Goal: Task Accomplishment & Management: Complete application form

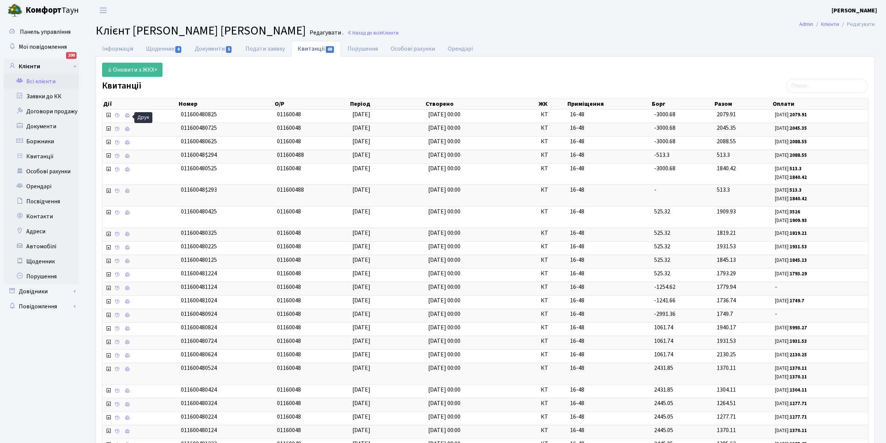
select select "25"
click at [42, 77] on link "Всі клієнти" at bounding box center [41, 81] width 75 height 15
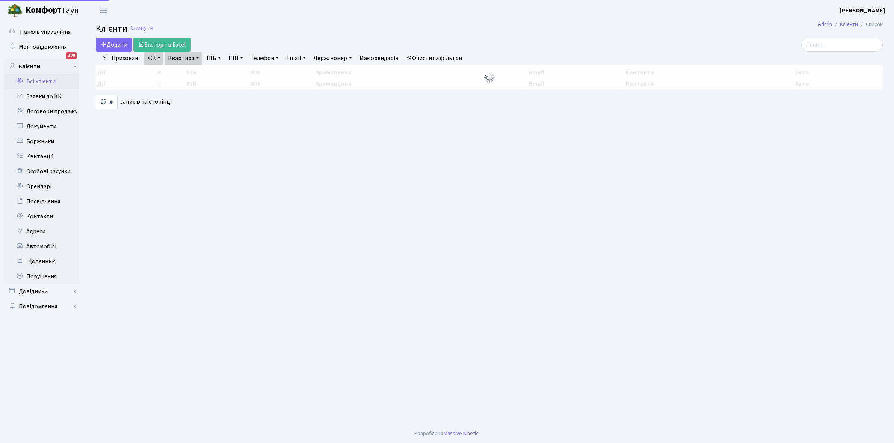
select select "25"
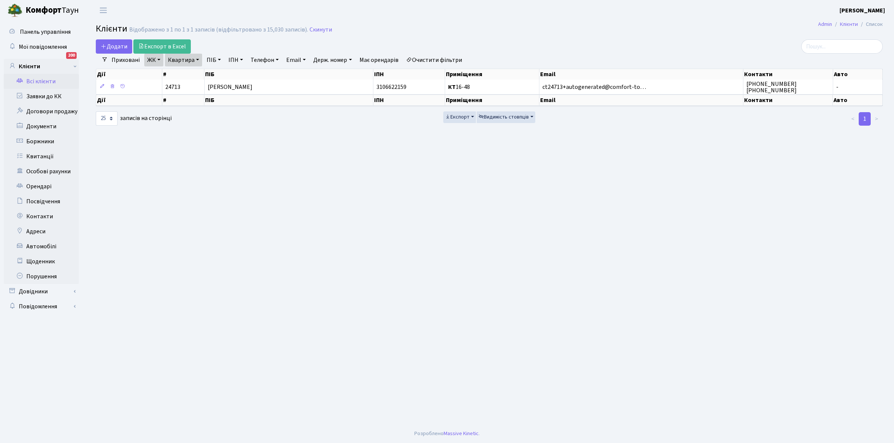
click at [197, 59] on link "Квартира" at bounding box center [183, 60] width 37 height 13
click at [191, 75] on input "16-48" at bounding box center [187, 75] width 44 height 14
click at [427, 59] on link "Очистити фільтри" at bounding box center [434, 60] width 62 height 13
select select
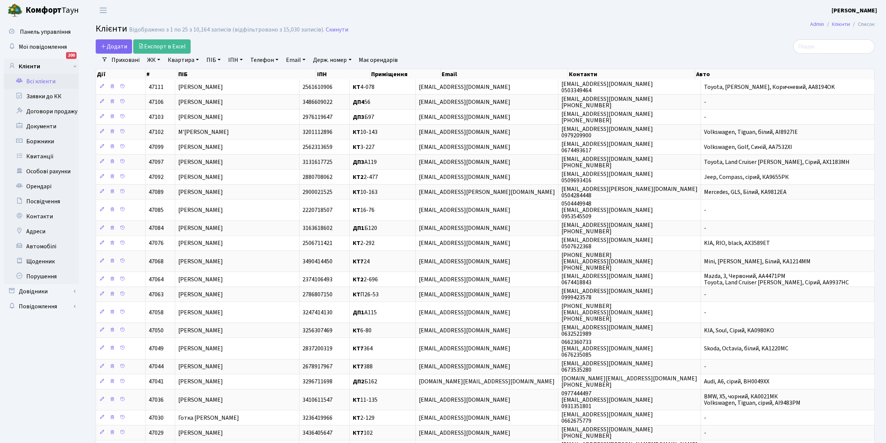
click at [161, 60] on link "ЖК" at bounding box center [153, 60] width 19 height 13
click at [176, 101] on li "КТ2, просп. Соборності, 17" at bounding box center [191, 99] width 91 height 13
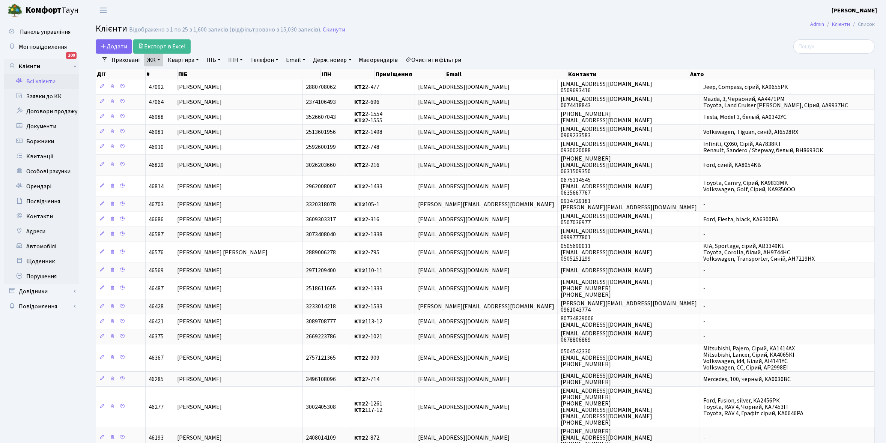
click at [198, 60] on link "Квартира" at bounding box center [183, 60] width 37 height 13
click at [186, 75] on input "text" at bounding box center [187, 75] width 44 height 14
type input "2-544"
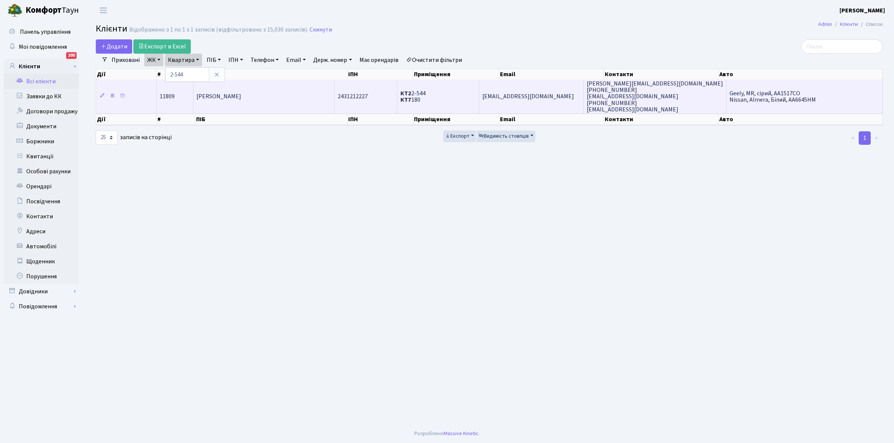
click at [240, 98] on span "Міхайлюк Вікторія Вікторівна" at bounding box center [218, 97] width 45 height 8
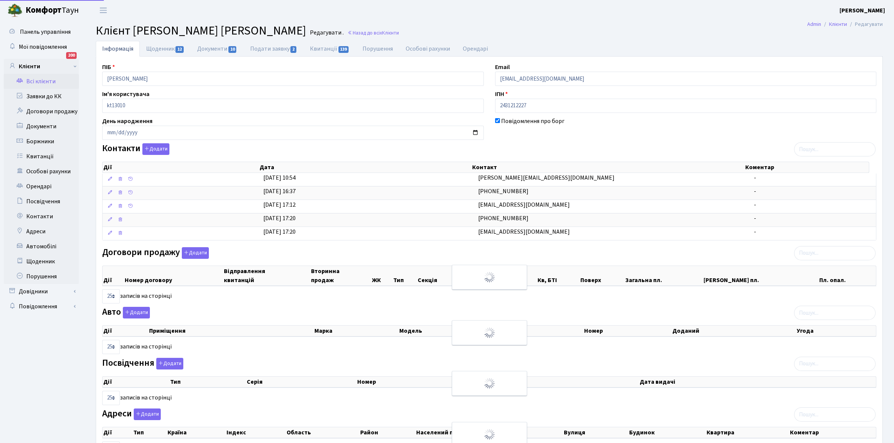
select select "25"
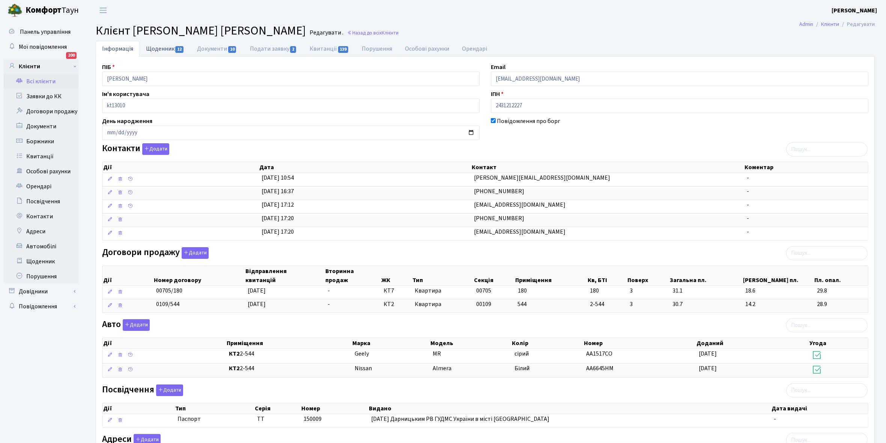
click at [158, 52] on link "Щоденник 12" at bounding box center [165, 48] width 51 height 15
select select "25"
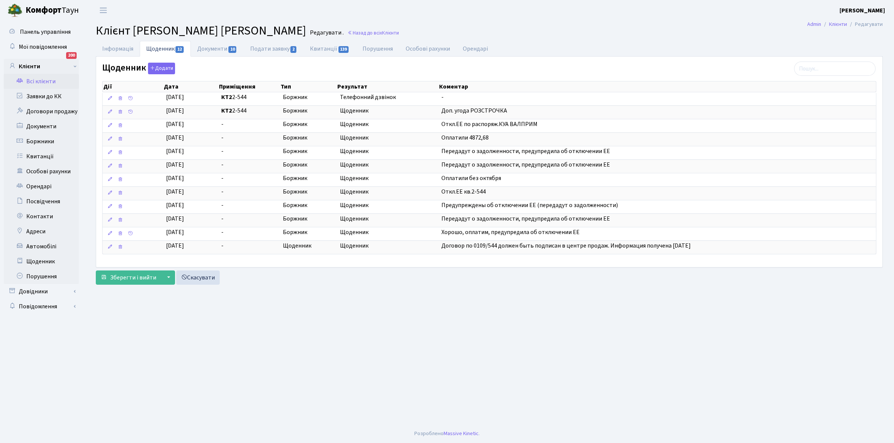
click at [40, 80] on link "Всі клієнти" at bounding box center [41, 81] width 75 height 15
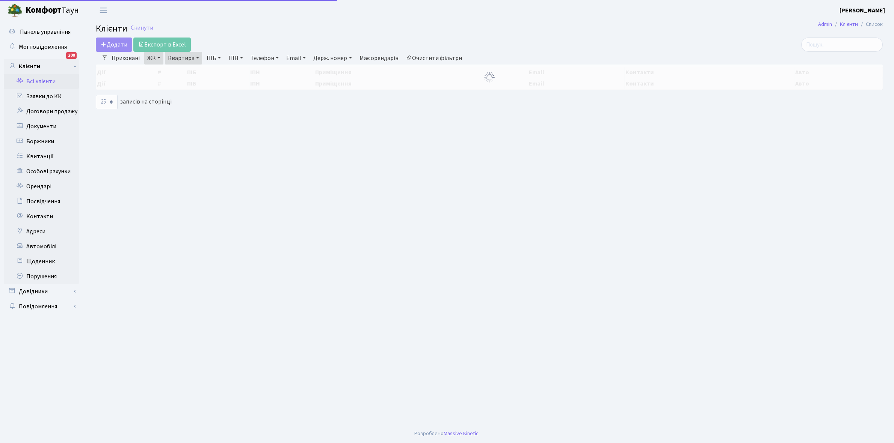
select select "25"
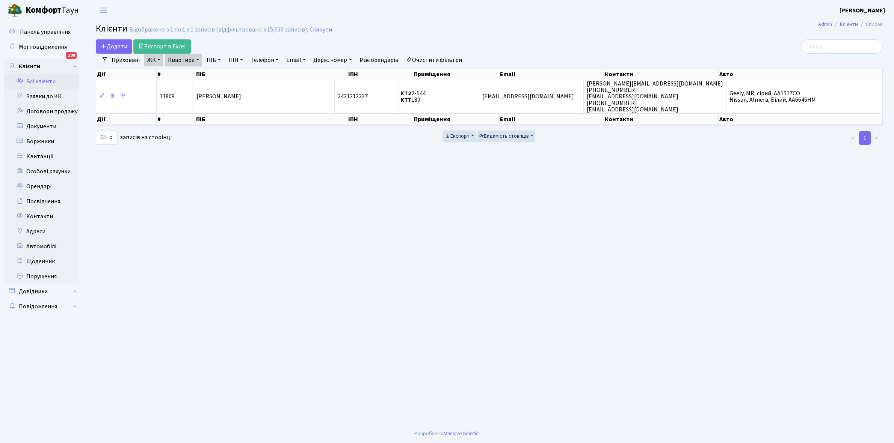
click at [429, 58] on link "Очистити фільтри" at bounding box center [434, 60] width 62 height 13
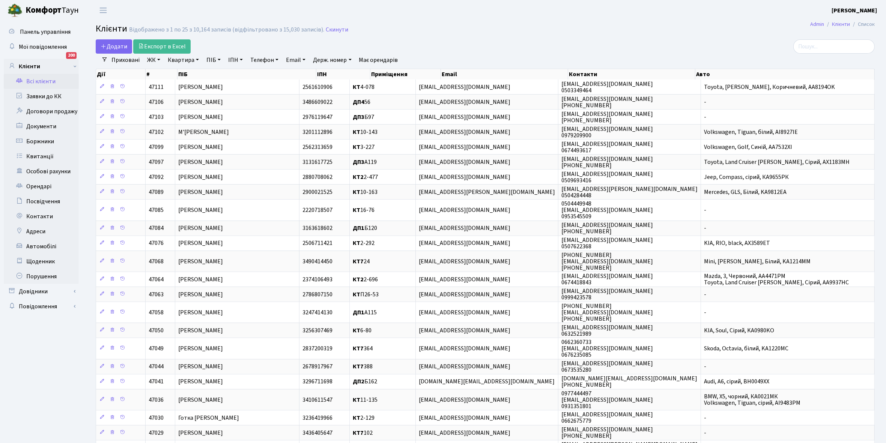
click at [160, 59] on link "ЖК" at bounding box center [153, 60] width 19 height 13
click at [182, 85] on li "КТ, вул. Регенераторна, 4" at bounding box center [191, 86] width 91 height 13
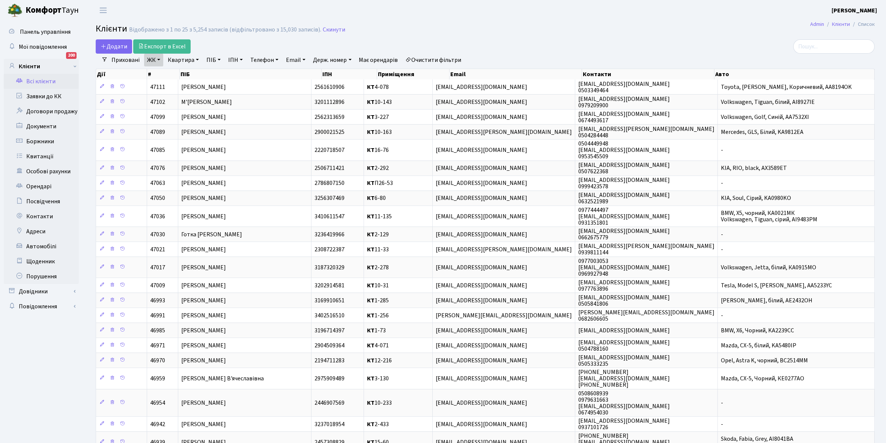
click at [198, 59] on link "Квартира" at bounding box center [183, 60] width 37 height 13
click at [186, 71] on input "text" at bounding box center [187, 75] width 44 height 14
type input "16-48"
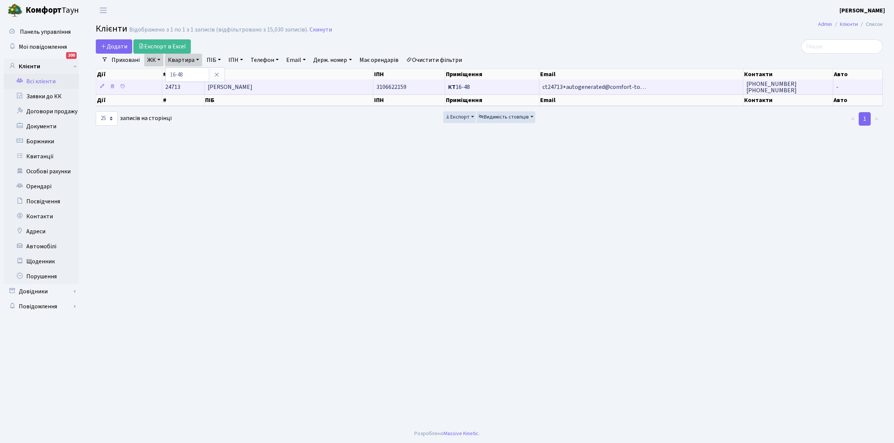
click at [252, 87] on span "Старостін Сергій Валерійович" at bounding box center [230, 87] width 45 height 8
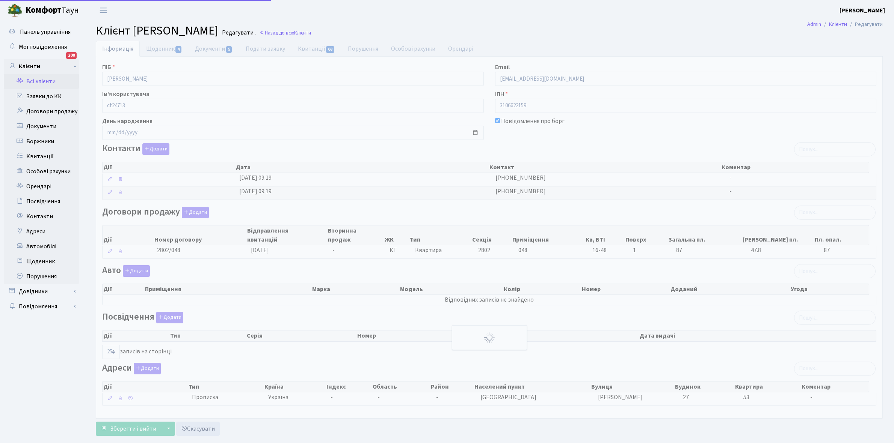
select select "25"
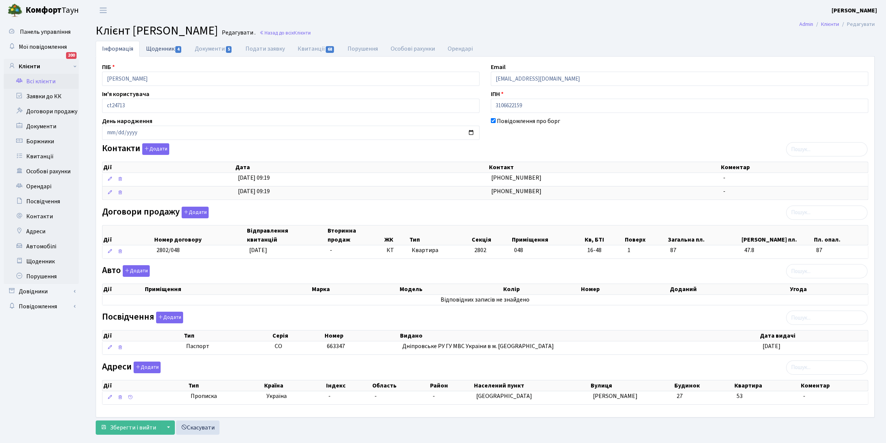
click at [158, 50] on link "Щоденник 4" at bounding box center [164, 48] width 49 height 15
select select "25"
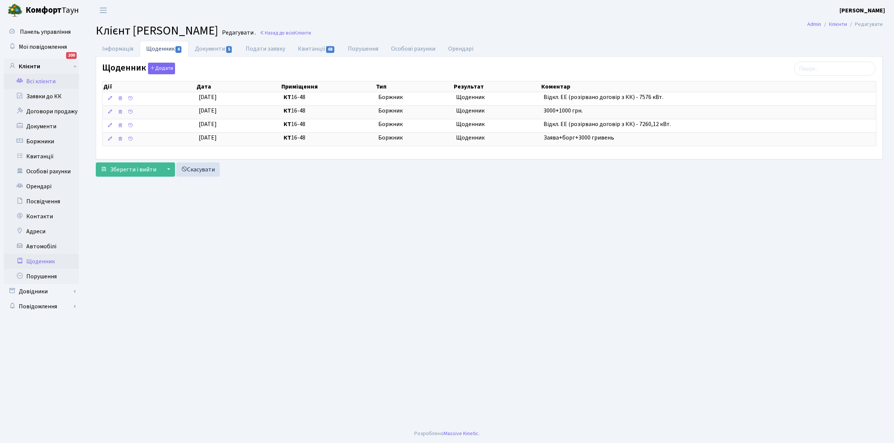
click at [39, 263] on link "Щоденник" at bounding box center [41, 261] width 75 height 15
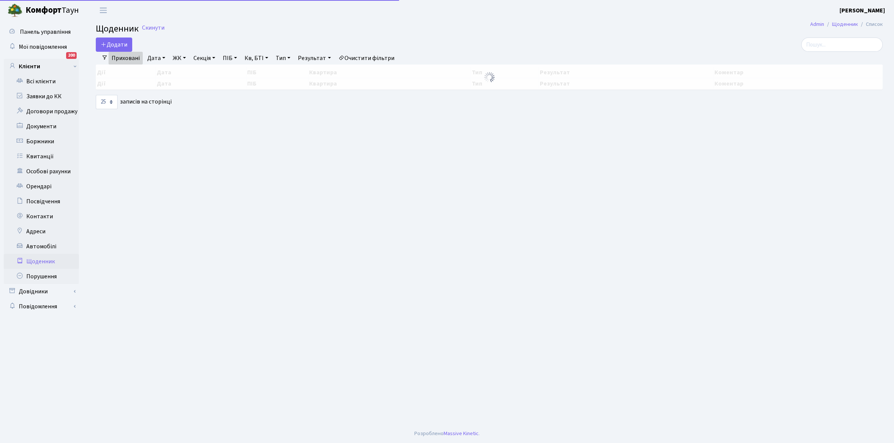
select select "25"
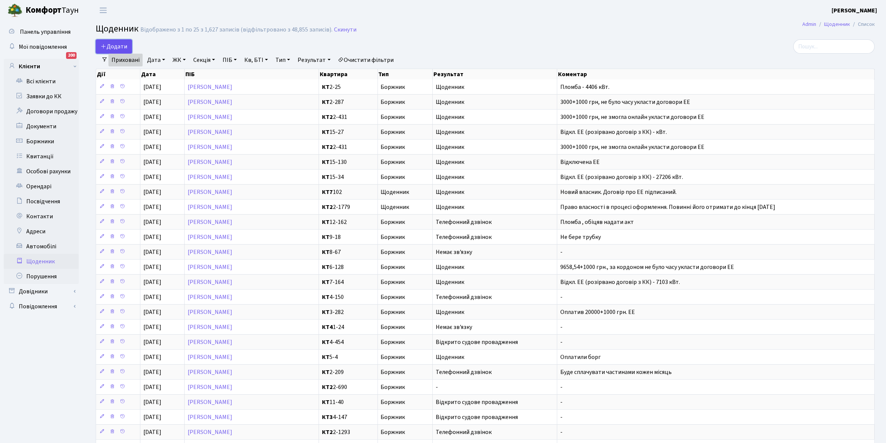
click at [115, 44] on span "Додати" at bounding box center [114, 46] width 27 height 8
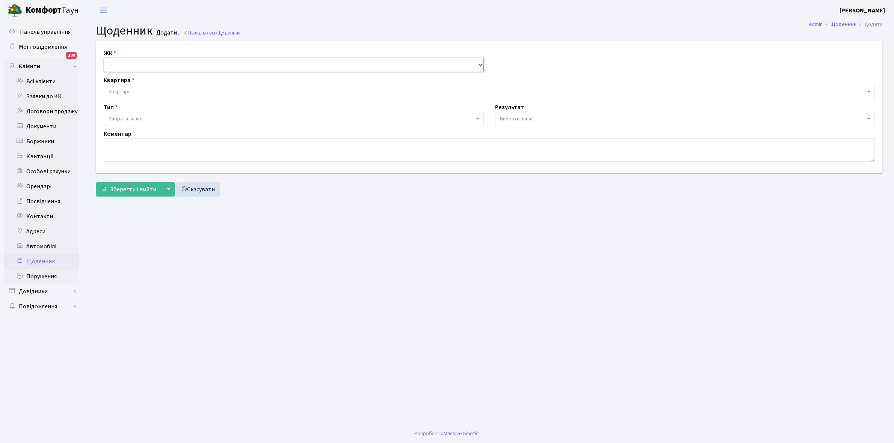
click at [130, 62] on select "- КТ, вул. Регенераторна, 4 КТ2, просп. [STREET_ADDRESS] [STREET_ADDRESS] [PERS…" at bounding box center [294, 65] width 380 height 14
select select "271"
click at [104, 58] on select "- КТ, вул. Регенераторна, 4 КТ2, просп. Соборності, 17 КТ3, вул. Березнева, 16 …" at bounding box center [294, 65] width 380 height 14
select select
click at [140, 90] on span "Квартира" at bounding box center [487, 92] width 757 height 8
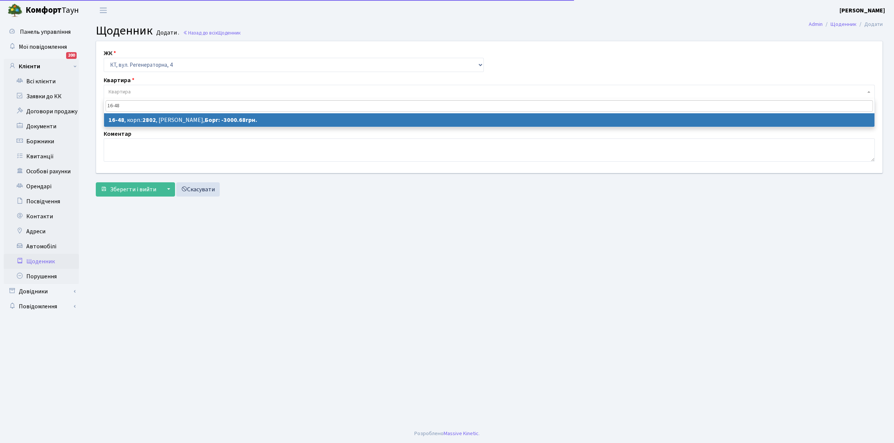
type input "16-48"
select select "8609"
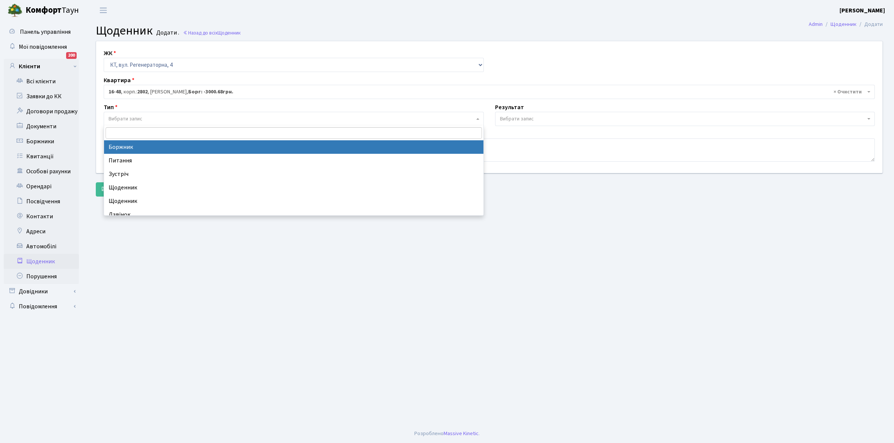
click at [154, 116] on span "Вибрати запис" at bounding box center [292, 119] width 366 height 8
select select "189"
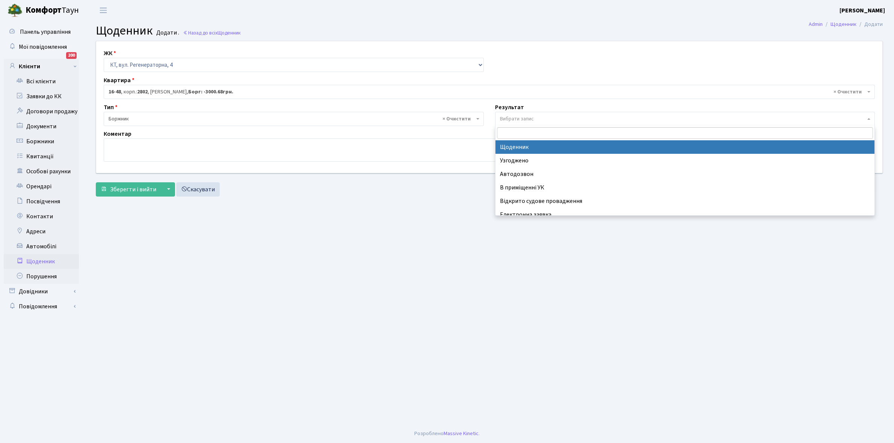
click at [519, 118] on span "Вибрати запис" at bounding box center [517, 119] width 34 height 8
select select "14"
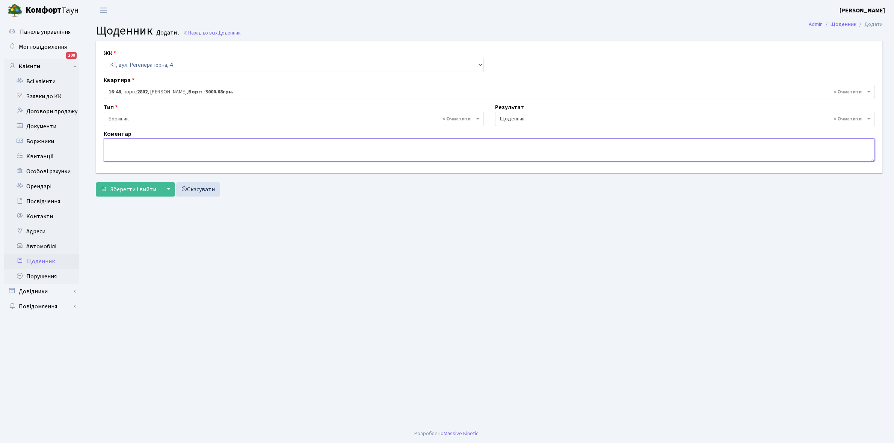
click at [121, 150] on textarea at bounding box center [489, 150] width 771 height 23
click at [232, 141] on textarea "1000 грн, онлайн укласти не получилось а зїздити не було часу" at bounding box center [489, 150] width 771 height 23
click at [216, 144] on textarea "1000 грн, онлайн укласти не получилось а зїздити в ДТЕК не було часу" at bounding box center [489, 150] width 771 height 23
click at [294, 145] on textarea "1000 грн, онлайн укласти не получилось а з'їздити в ДТЕК не було часу" at bounding box center [489, 150] width 771 height 23
type textarea "1000 грн, онлайн укласти не получилось а з'їздити в ДТЕК не було часу /"
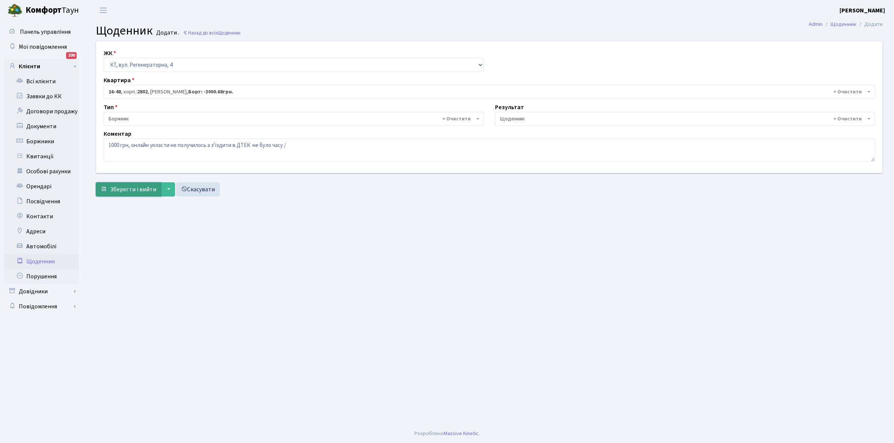
click at [130, 187] on span "Зберегти і вийти" at bounding box center [133, 189] width 46 height 8
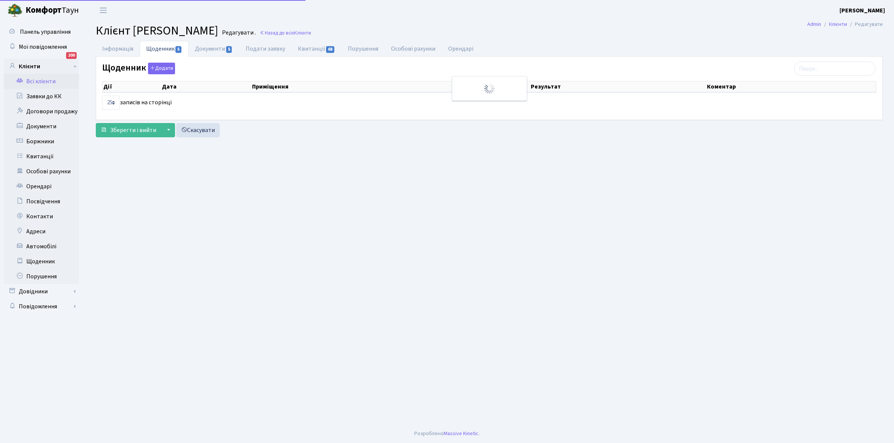
select select "25"
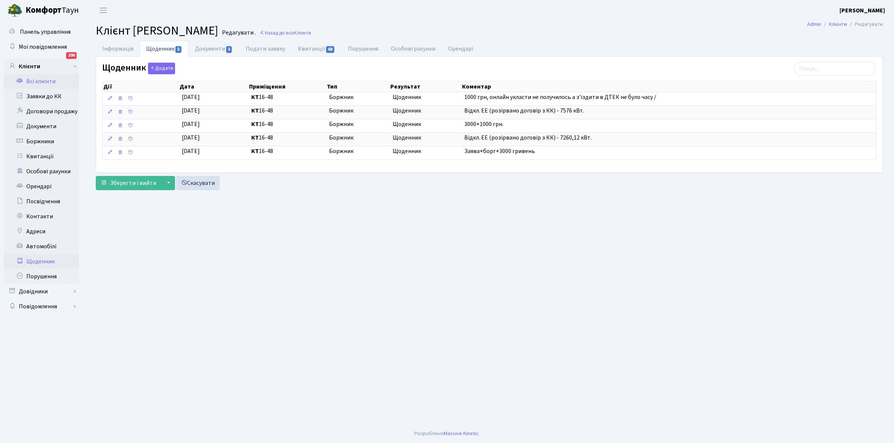
click at [40, 262] on link "Щоденник" at bounding box center [41, 261] width 75 height 15
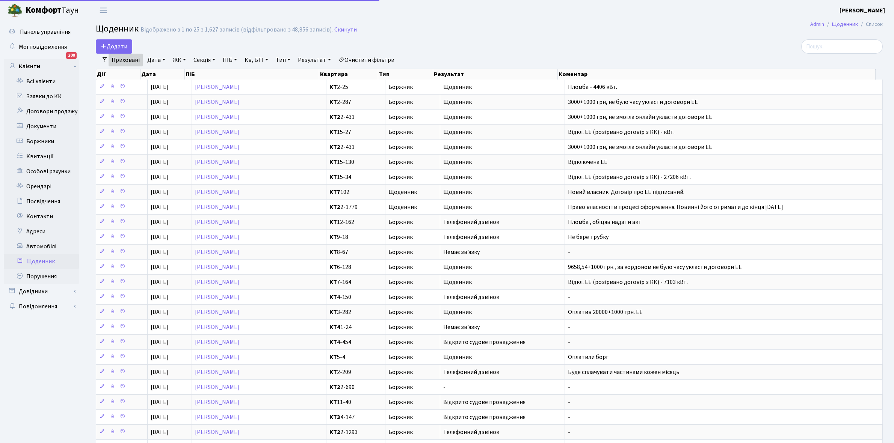
select select "25"
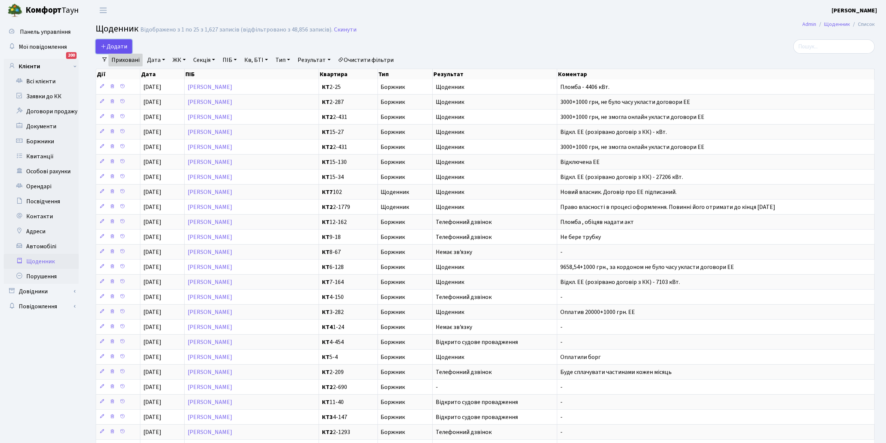
click at [115, 45] on span "Додати" at bounding box center [114, 46] width 27 height 8
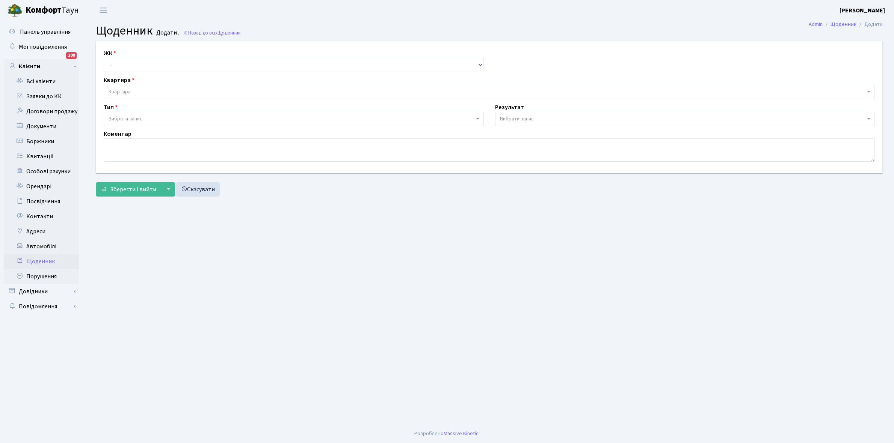
click at [42, 262] on link "Щоденник" at bounding box center [41, 261] width 75 height 15
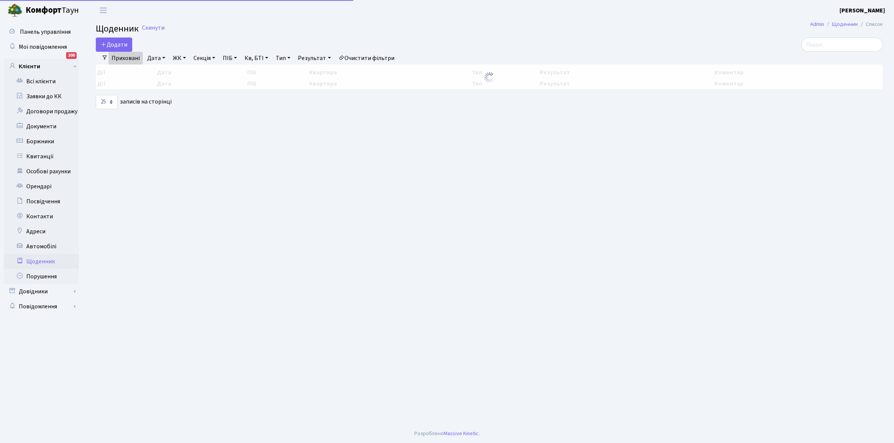
select select "25"
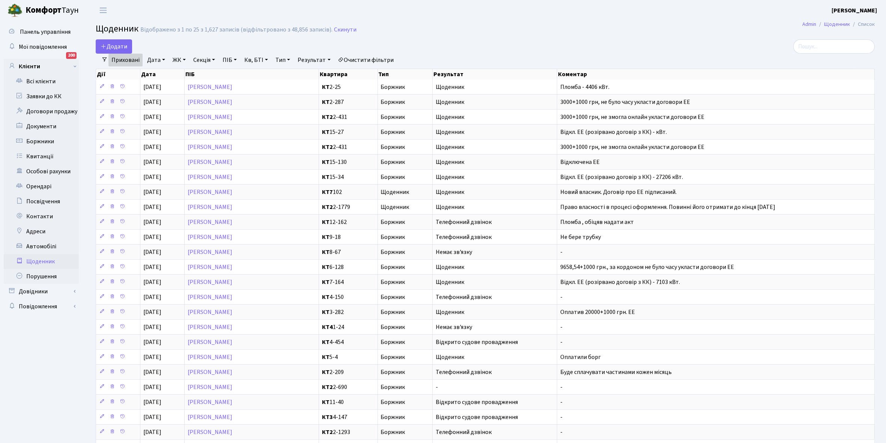
click at [124, 59] on link "Приховані" at bounding box center [126, 60] width 34 height 13
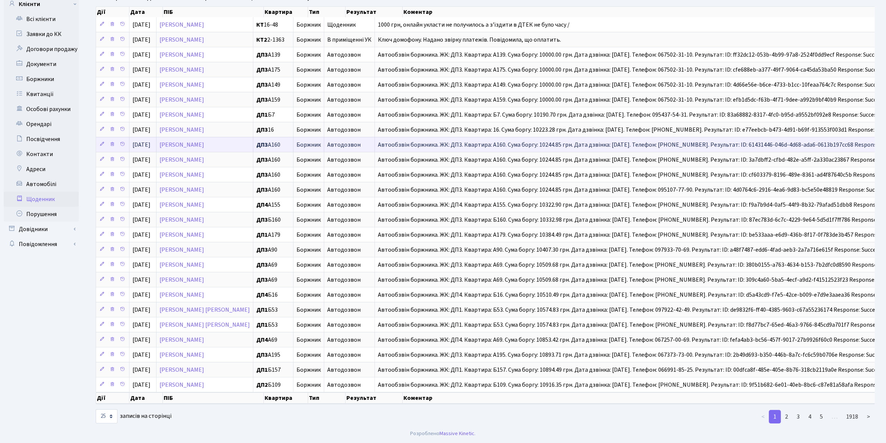
scroll to position [76, 0]
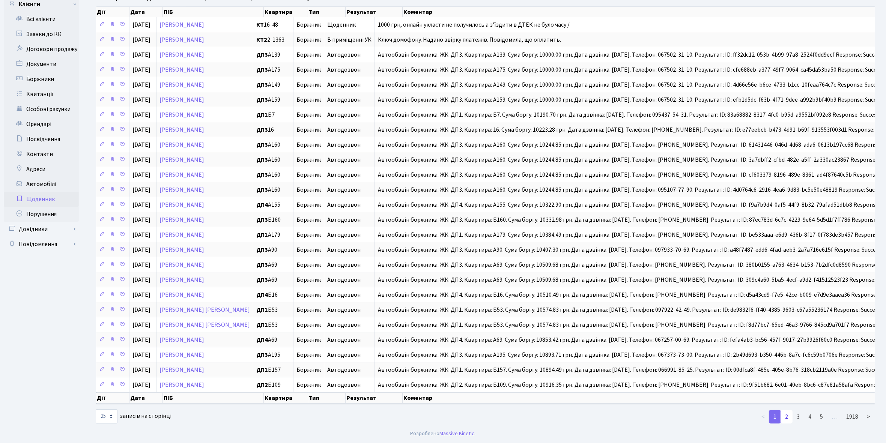
click at [787, 414] on link "2" at bounding box center [787, 417] width 12 height 14
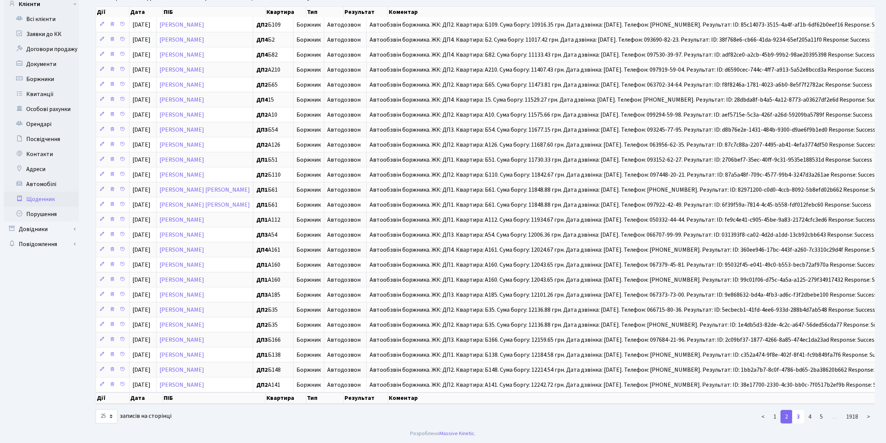
click at [801, 418] on link "3" at bounding box center [799, 417] width 12 height 14
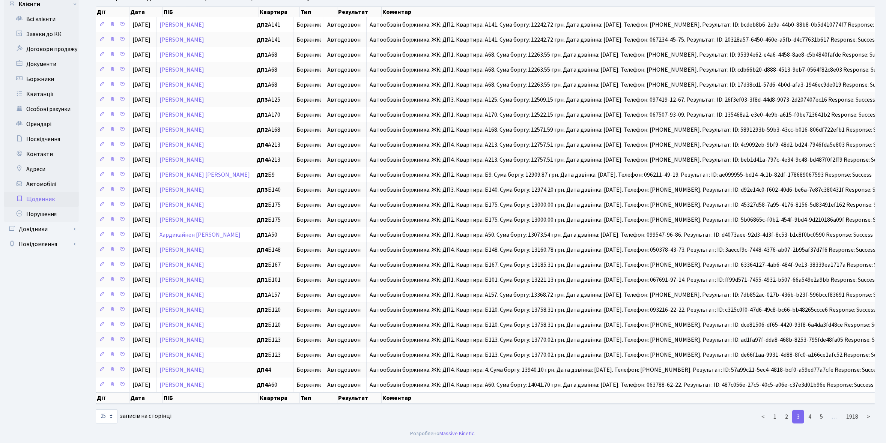
click at [801, 418] on link "3" at bounding box center [799, 417] width 12 height 14
click at [811, 418] on link "4" at bounding box center [810, 417] width 12 height 14
click at [823, 416] on link "5" at bounding box center [822, 417] width 12 height 14
click at [772, 414] on link "1" at bounding box center [772, 417] width 12 height 14
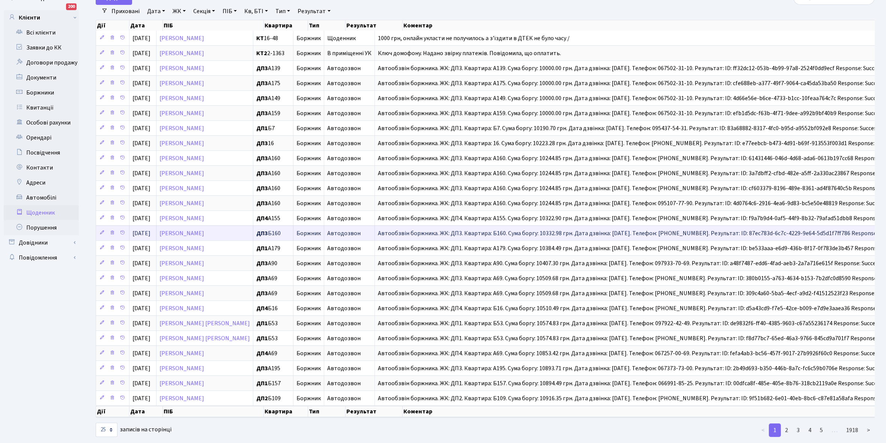
scroll to position [0, 0]
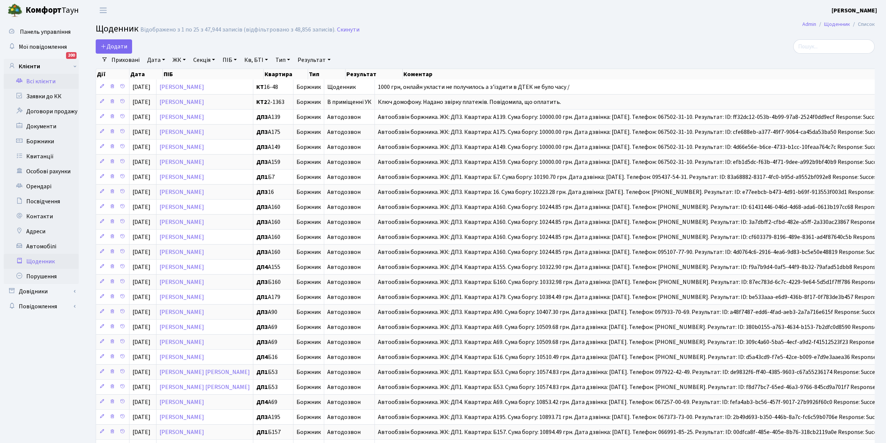
click at [38, 79] on link "Всі клієнти" at bounding box center [41, 81] width 75 height 15
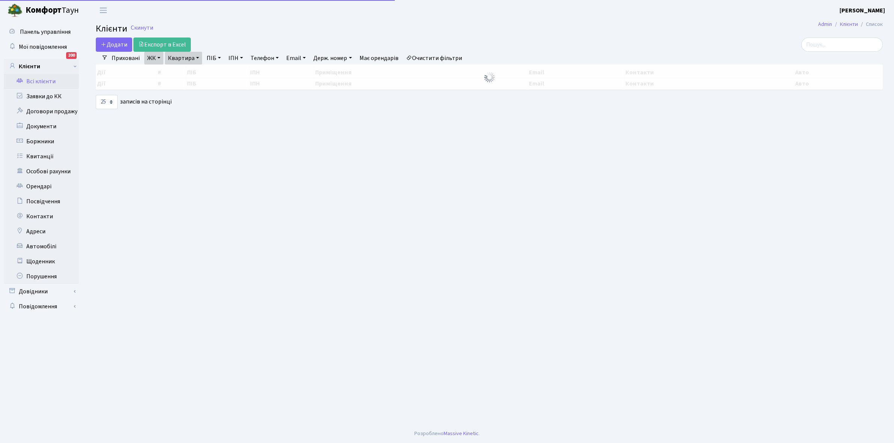
select select "25"
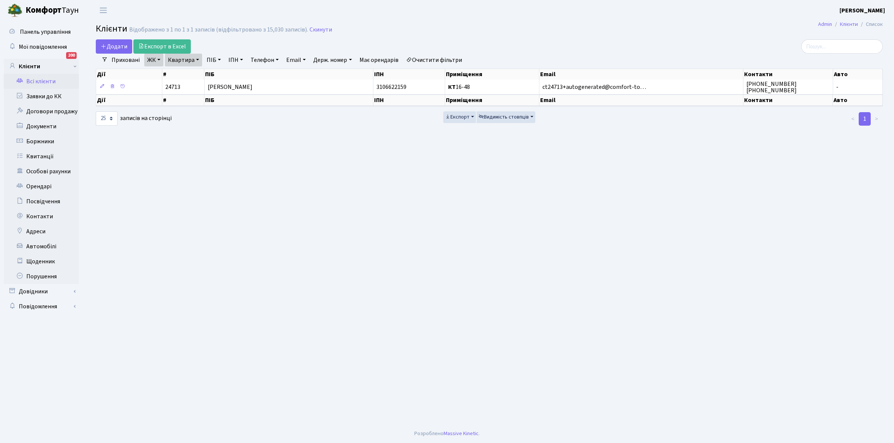
click at [198, 59] on link "Квартира" at bounding box center [183, 60] width 37 height 13
click at [194, 73] on input "16-48" at bounding box center [187, 75] width 44 height 14
type input "1"
click at [433, 60] on link "Очистити фільтри" at bounding box center [434, 60] width 62 height 13
select select
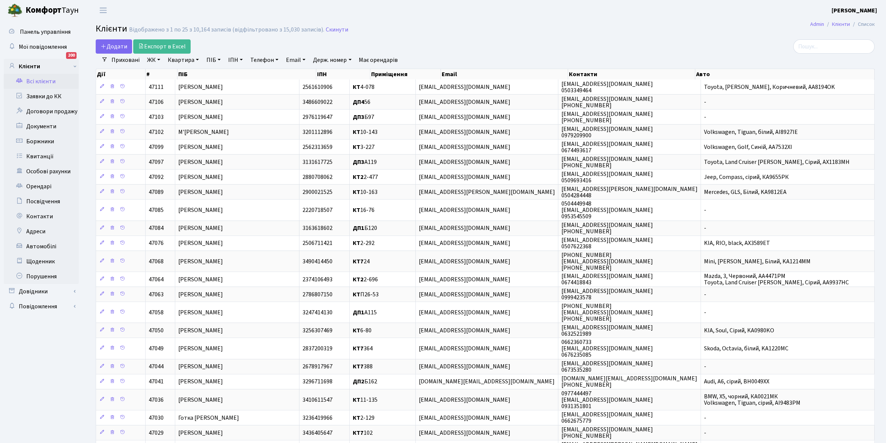
click at [159, 60] on link "ЖК" at bounding box center [153, 60] width 19 height 13
click at [183, 98] on li "КТ2, просп. Соборності, 17" at bounding box center [191, 99] width 91 height 13
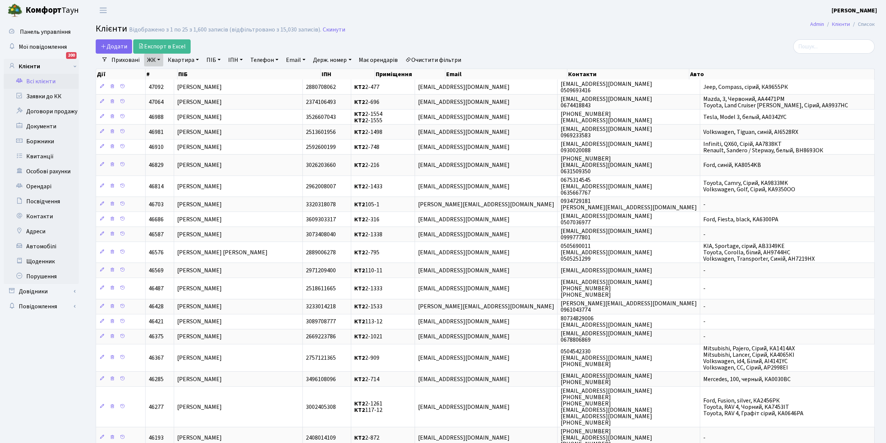
click at [197, 60] on link "Квартира" at bounding box center [183, 60] width 37 height 13
click at [188, 75] on input "text" at bounding box center [187, 75] width 44 height 14
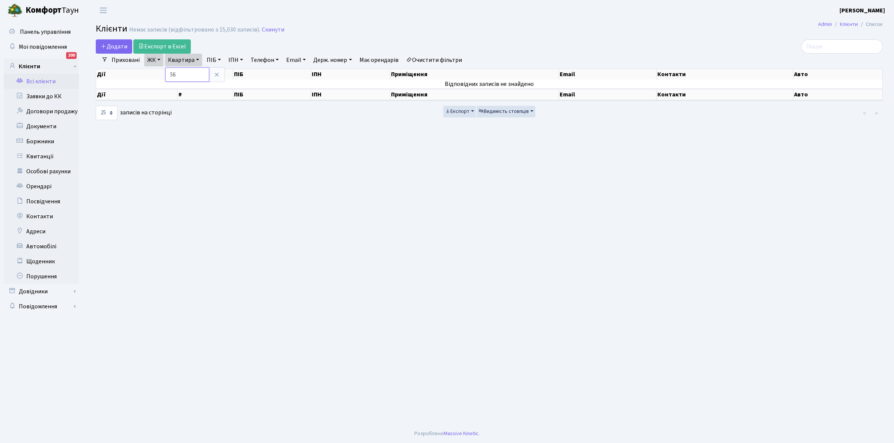
type input "5"
type input "2-568"
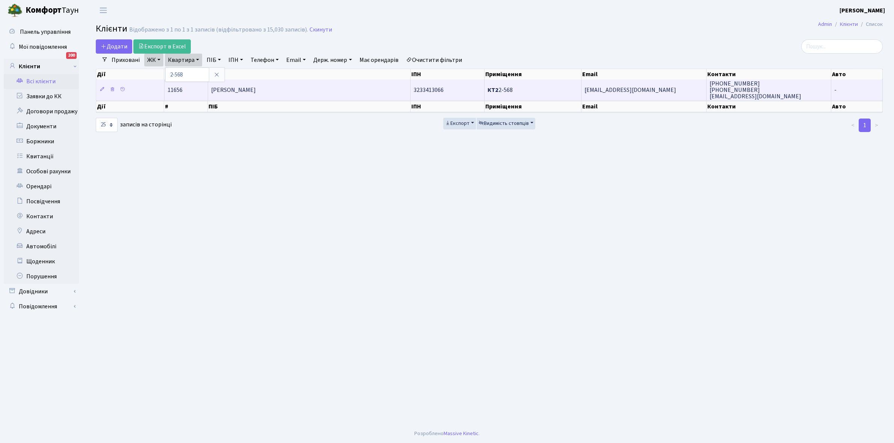
click at [357, 90] on td "[PERSON_NAME]" at bounding box center [309, 90] width 202 height 21
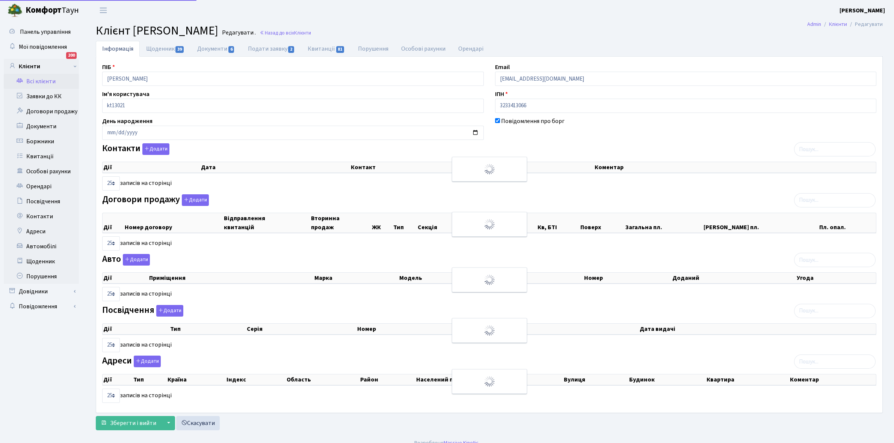
select select "25"
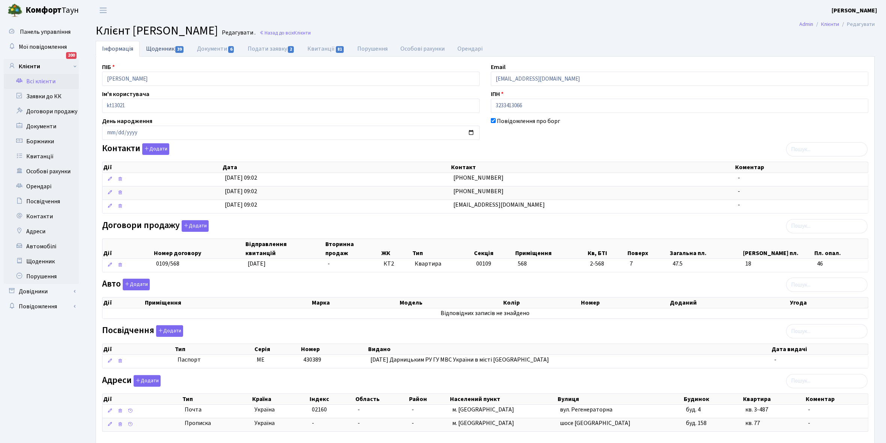
click at [156, 51] on link "Щоденник 39" at bounding box center [165, 48] width 51 height 15
select select "25"
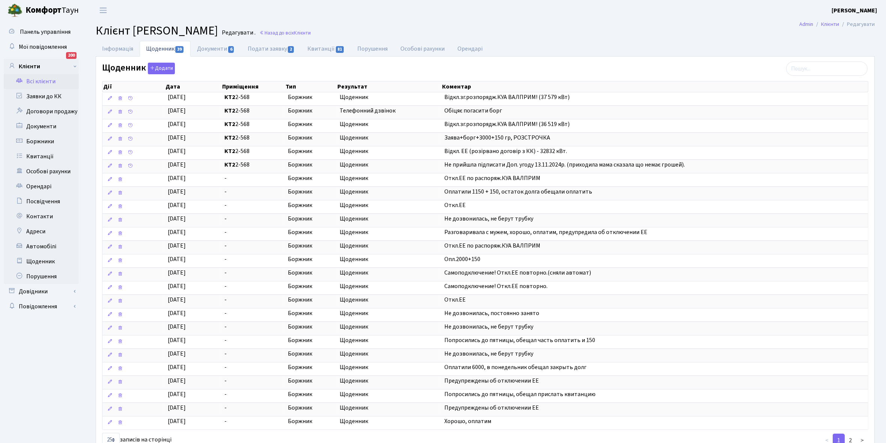
click at [38, 80] on link "Всі клієнти" at bounding box center [41, 81] width 75 height 15
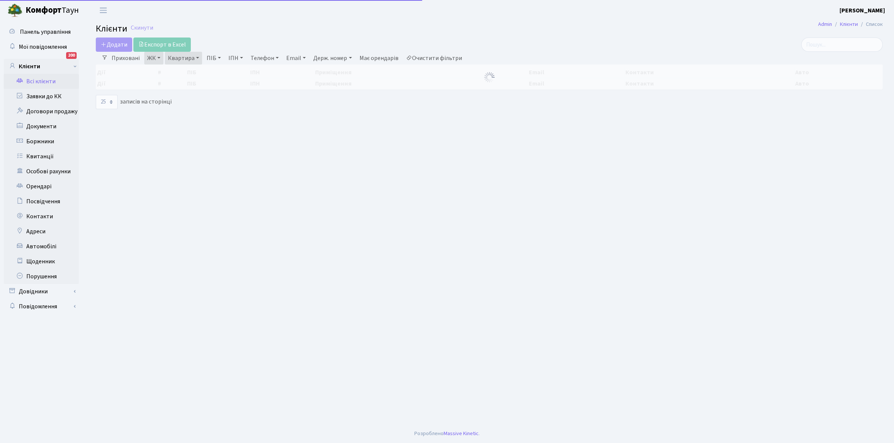
select select "25"
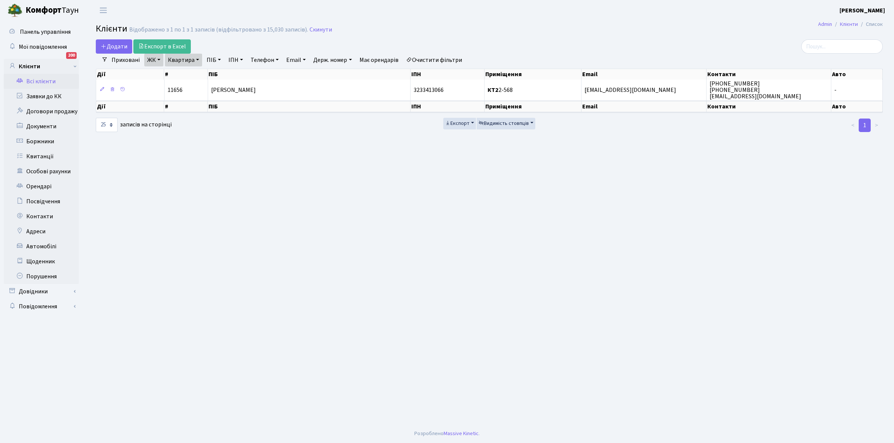
click at [197, 59] on link "Квартира" at bounding box center [183, 60] width 37 height 13
click at [193, 76] on input "2-568" at bounding box center [187, 75] width 44 height 14
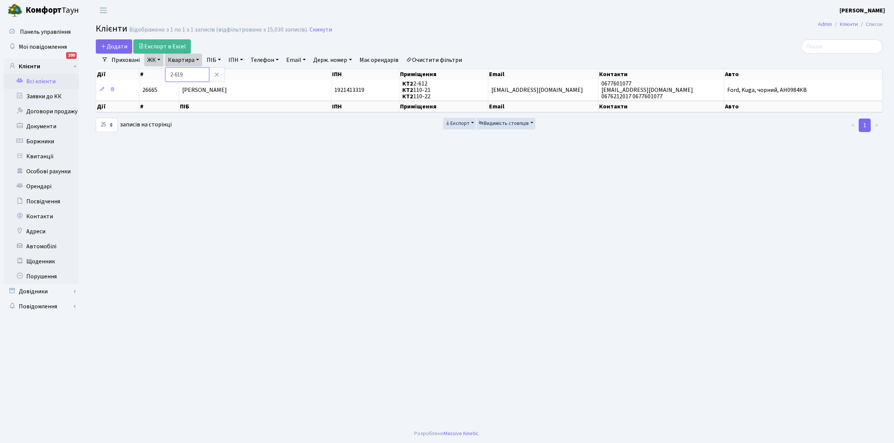
type input "2-619"
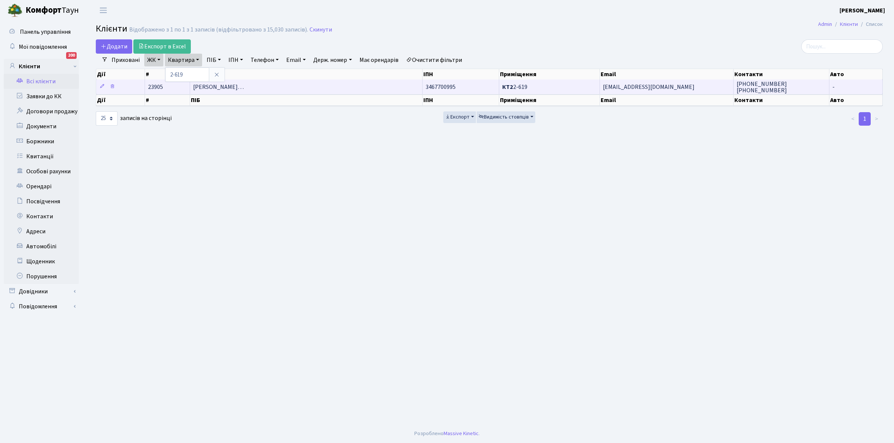
click at [244, 86] on span "Котькорло Олександр Олександрови…" at bounding box center [218, 87] width 51 height 8
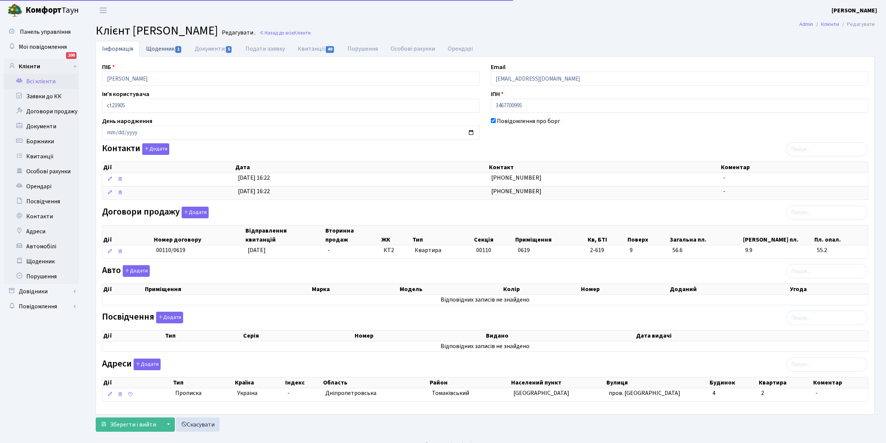
click at [155, 49] on link "Щоденник 1" at bounding box center [164, 48] width 49 height 15
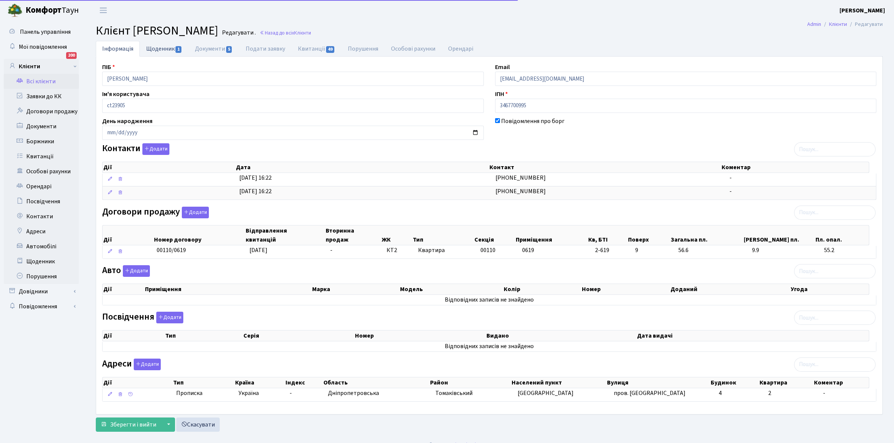
select select "25"
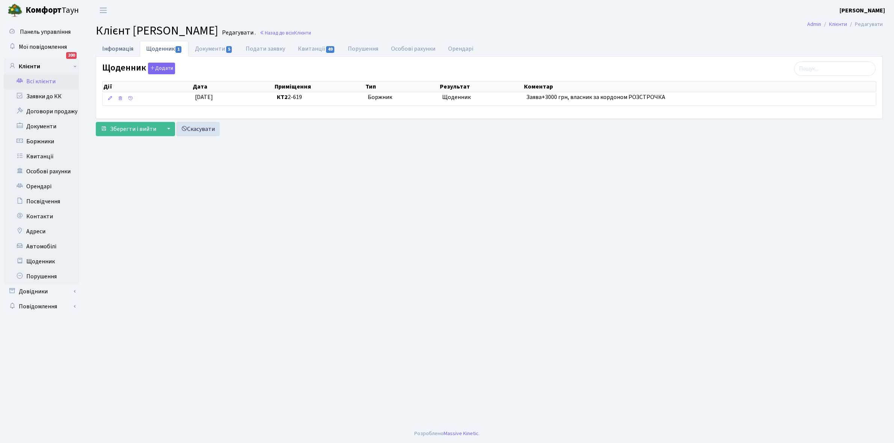
click at [111, 47] on link "Інформація" at bounding box center [118, 48] width 44 height 15
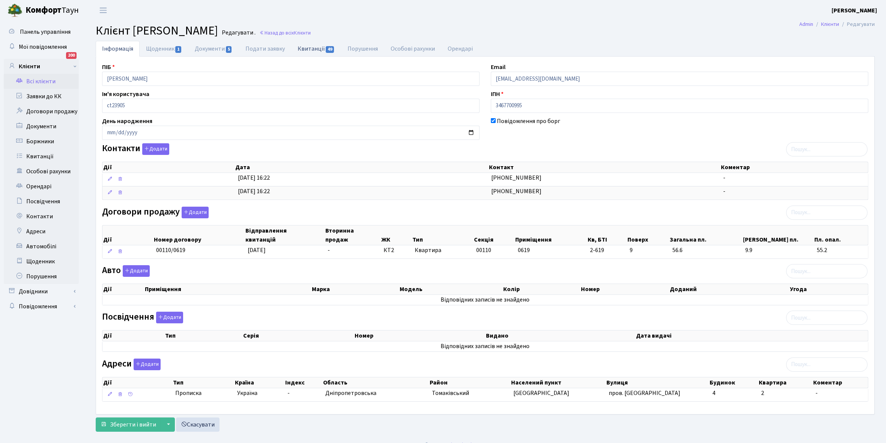
click at [314, 48] on link "Квитанції 49" at bounding box center [316, 48] width 50 height 15
select select "25"
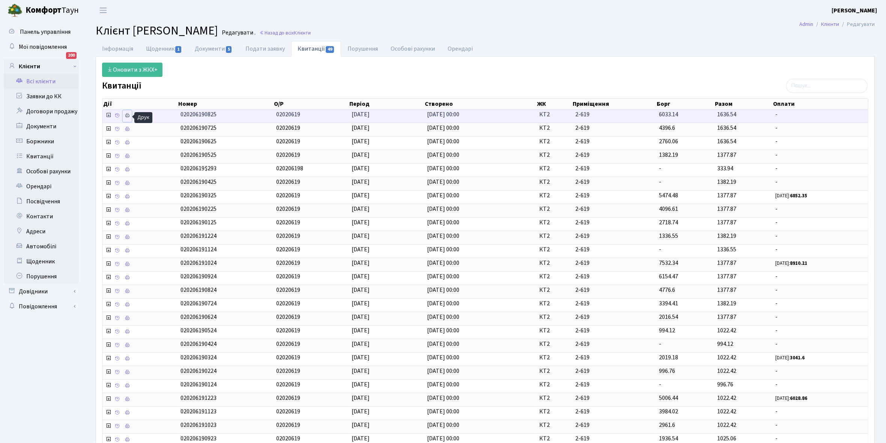
click at [130, 115] on icon at bounding box center [127, 115] width 5 height 5
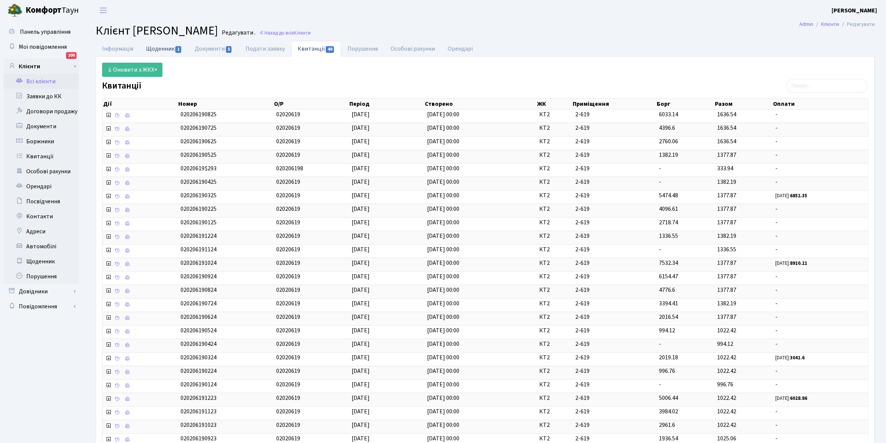
click at [155, 45] on link "Щоденник 1" at bounding box center [164, 48] width 49 height 15
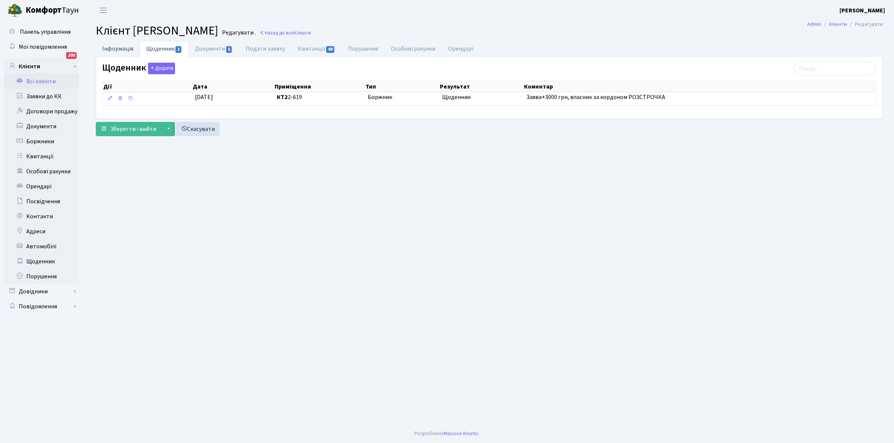
click at [119, 45] on link "Інформація" at bounding box center [118, 48] width 44 height 15
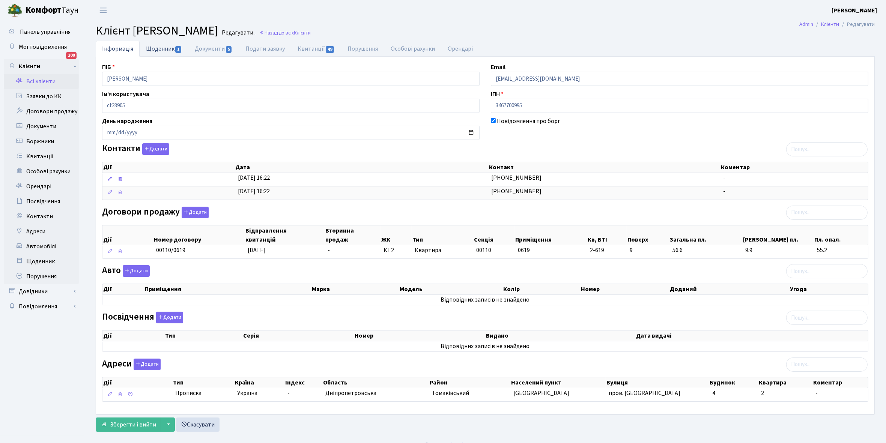
click at [156, 50] on link "Щоденник 1" at bounding box center [164, 48] width 49 height 15
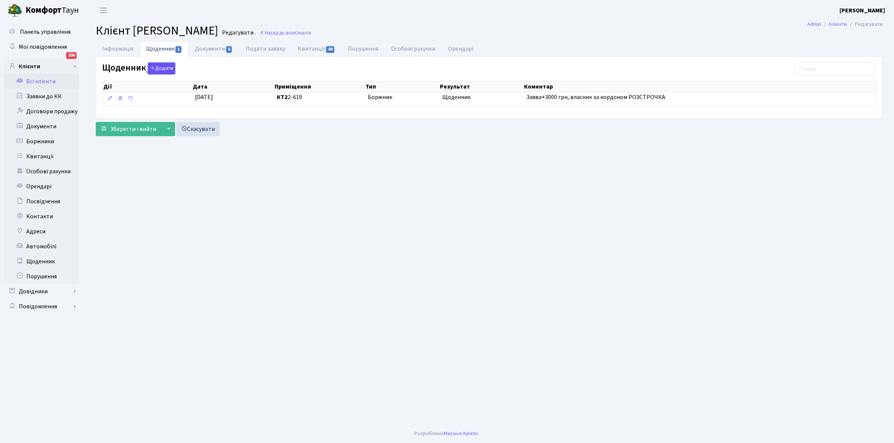
click at [161, 66] on button "Додати" at bounding box center [161, 69] width 27 height 12
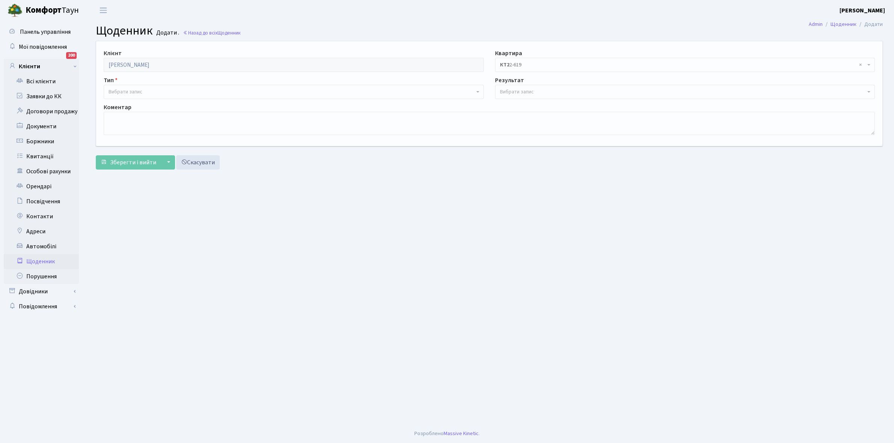
click at [133, 90] on span "Вибрати запис" at bounding box center [126, 92] width 34 height 8
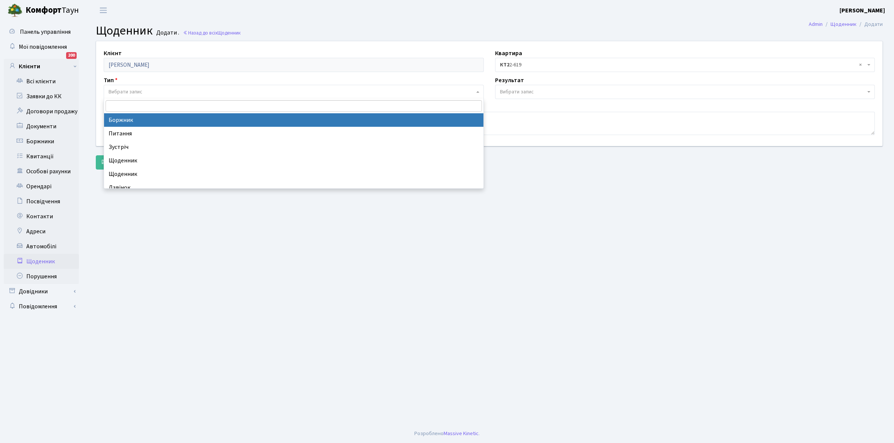
select select "189"
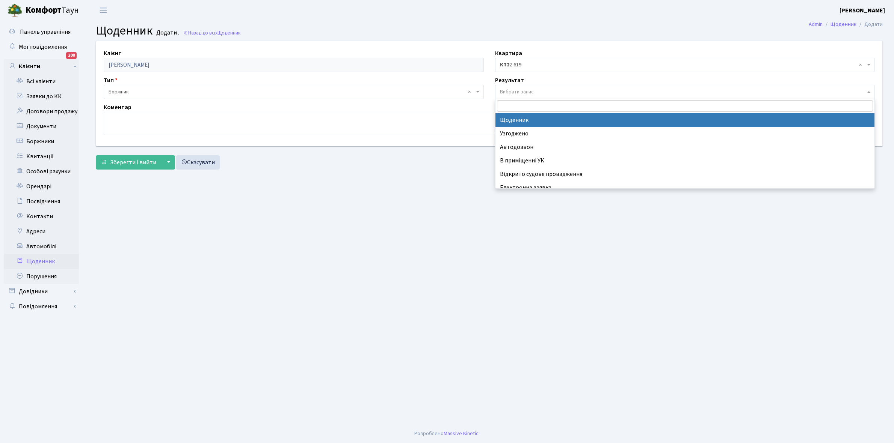
click at [517, 92] on span "Вибрати запис" at bounding box center [517, 92] width 34 height 8
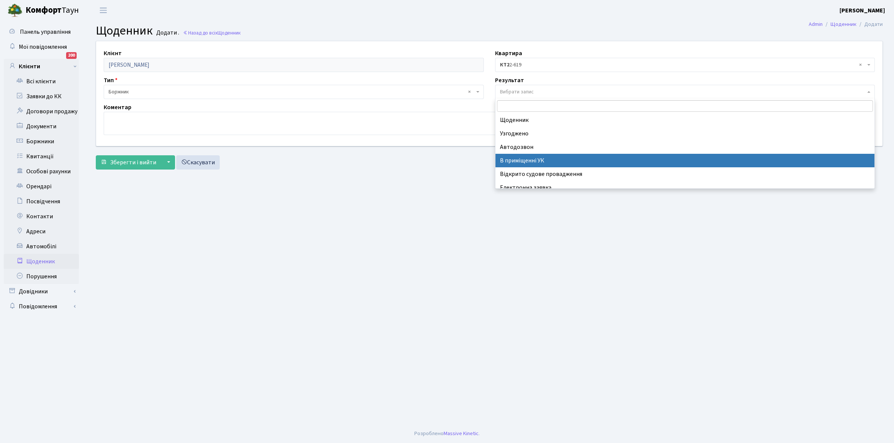
scroll to position [46, 0]
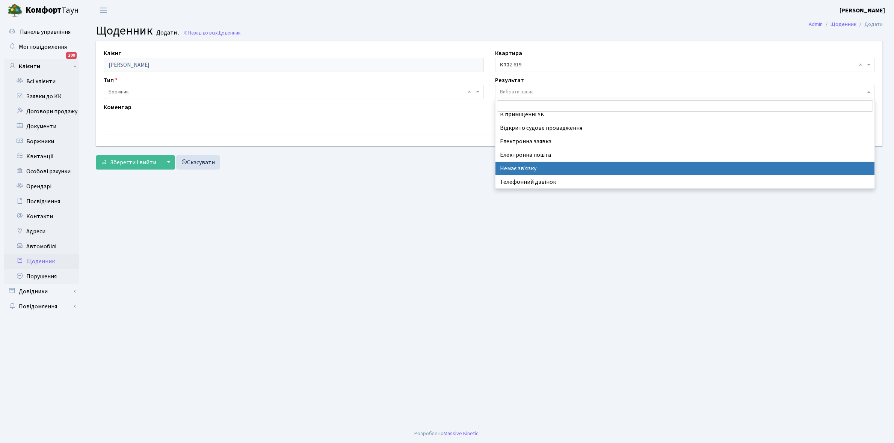
select select "197"
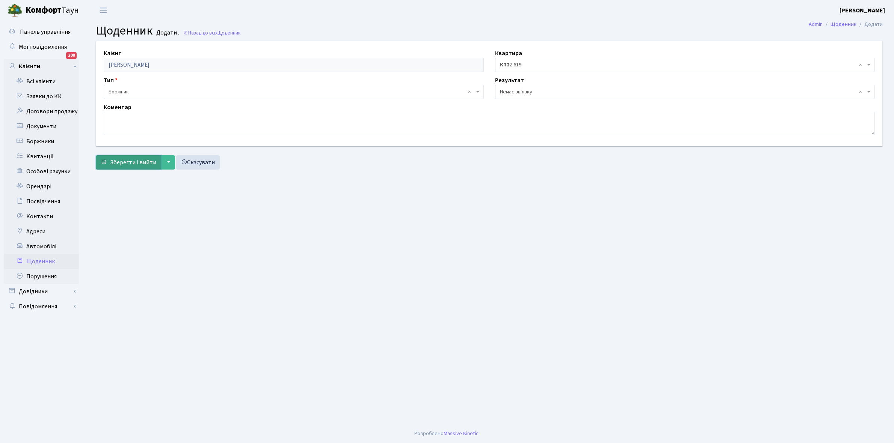
click at [127, 163] on span "Зберегти і вийти" at bounding box center [133, 162] width 46 height 8
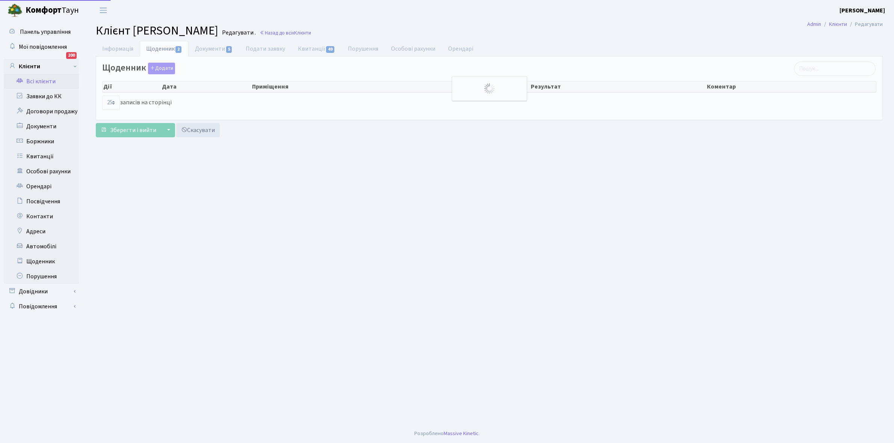
select select "25"
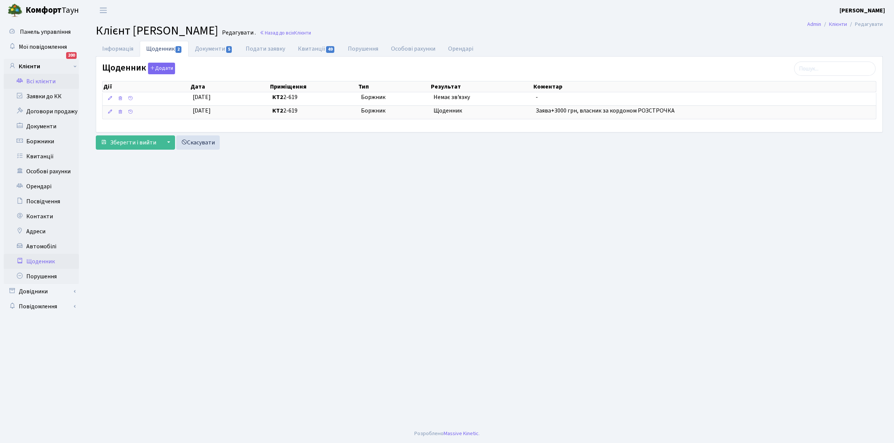
click at [40, 259] on link "Щоденник" at bounding box center [41, 261] width 75 height 15
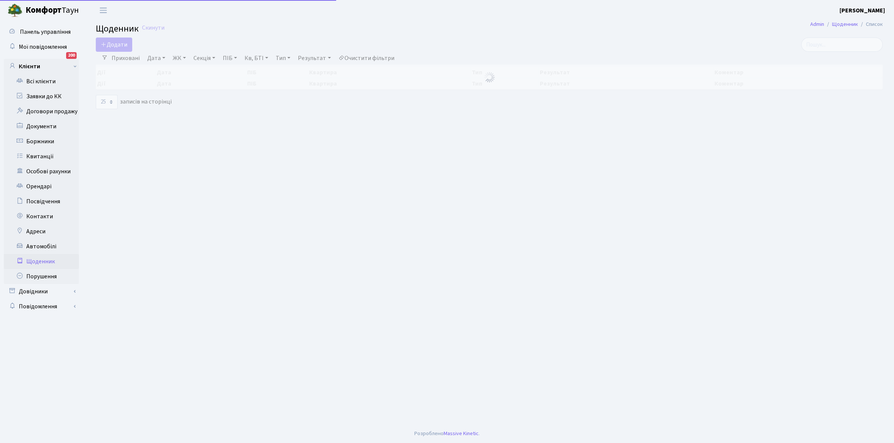
select select "25"
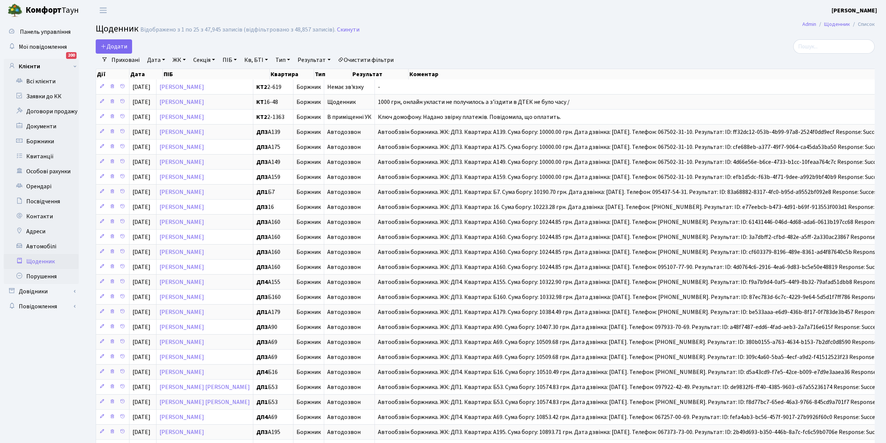
click at [123, 56] on link "Приховані" at bounding box center [126, 60] width 34 height 13
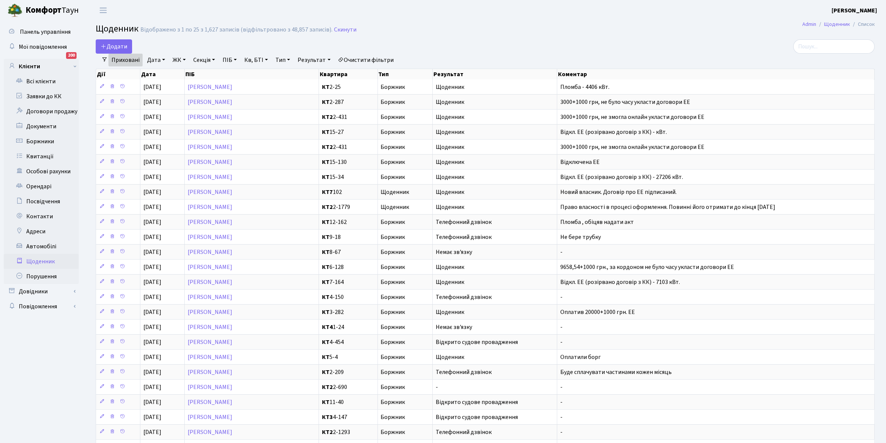
click at [122, 60] on link "Приховані" at bounding box center [126, 60] width 34 height 13
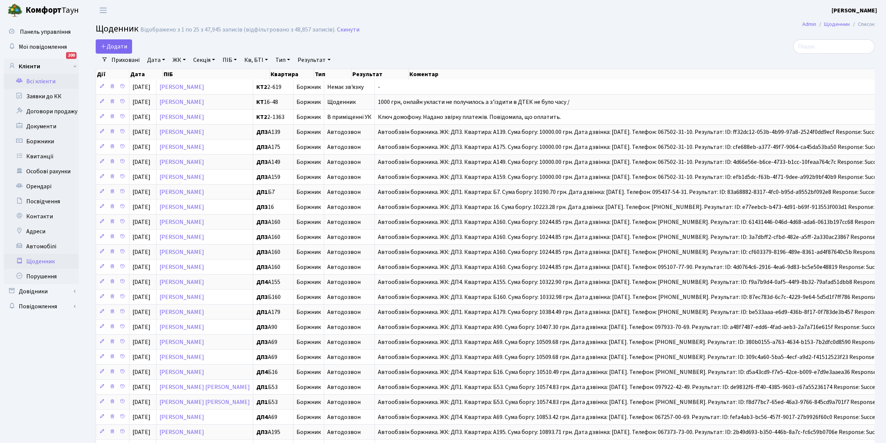
click at [42, 81] on link "Всі клієнти" at bounding box center [41, 81] width 75 height 15
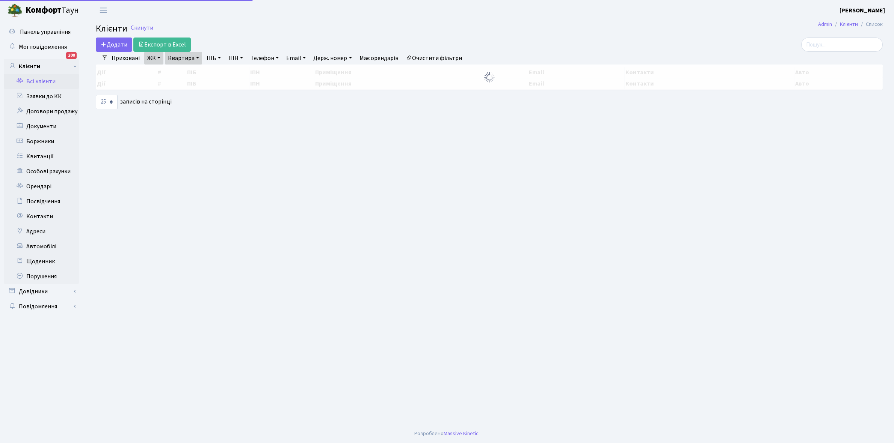
select select "25"
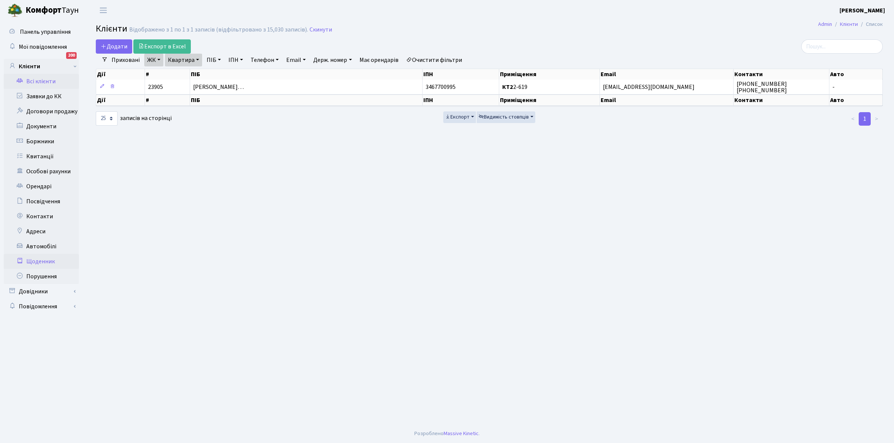
click at [42, 263] on link "Щоденник" at bounding box center [41, 261] width 75 height 15
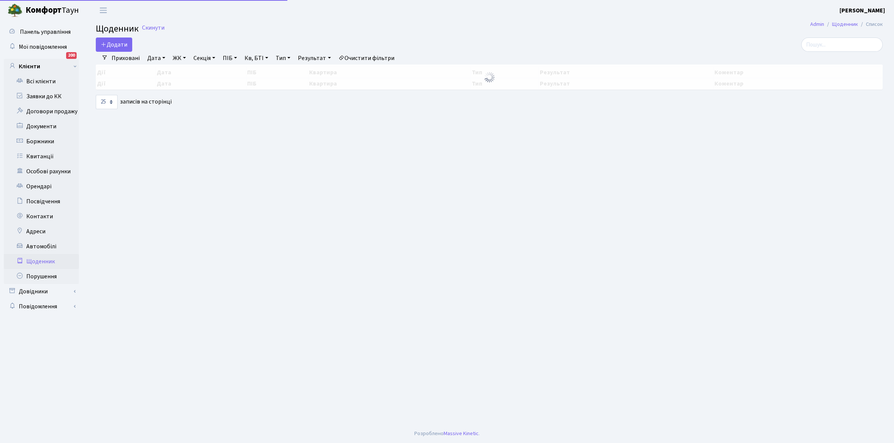
select select "25"
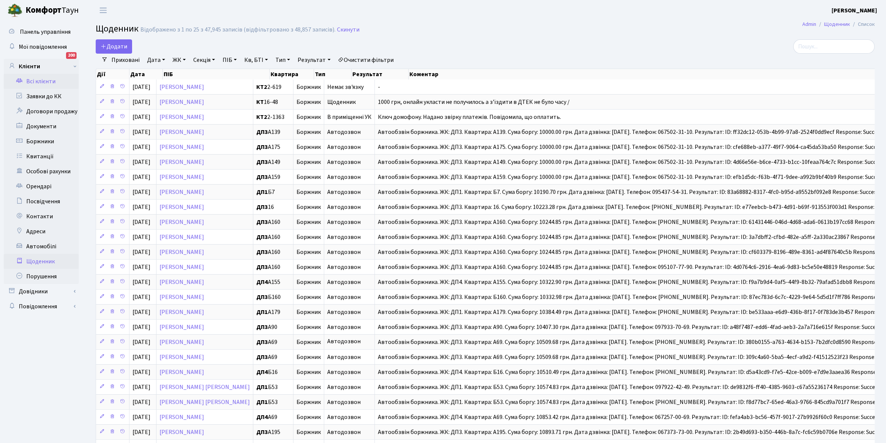
click at [47, 83] on link "Всі клієнти" at bounding box center [41, 81] width 75 height 15
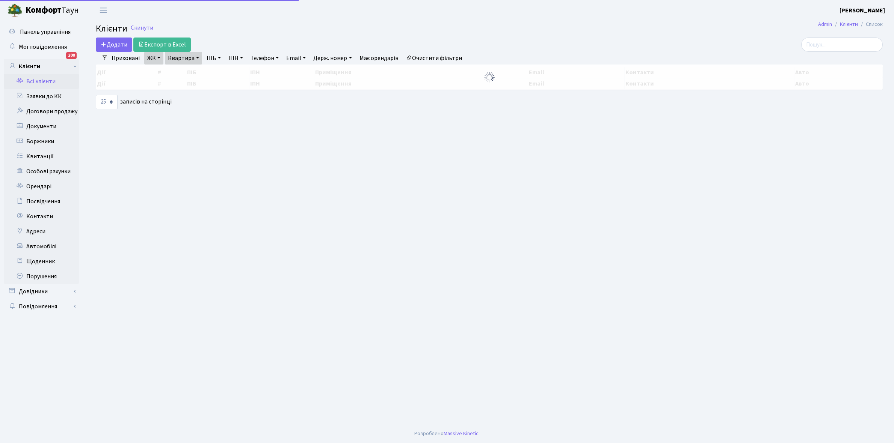
select select "25"
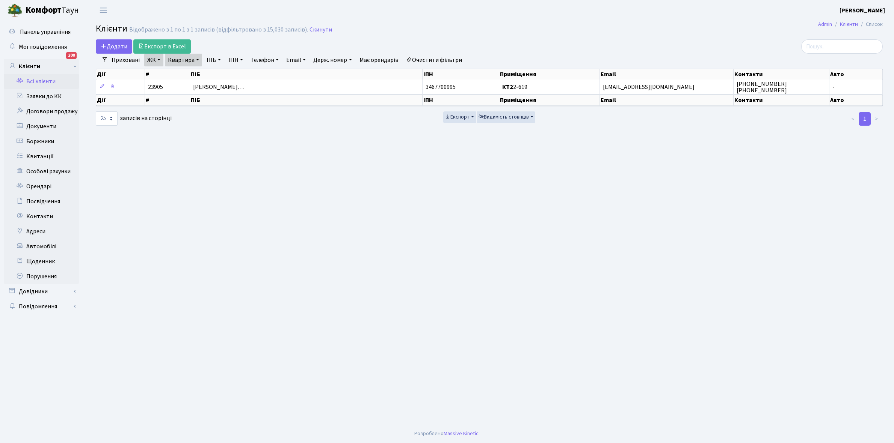
click at [198, 61] on link "Квартира" at bounding box center [183, 60] width 37 height 13
click at [192, 72] on input "2-619" at bounding box center [187, 75] width 44 height 14
type input "2-878"
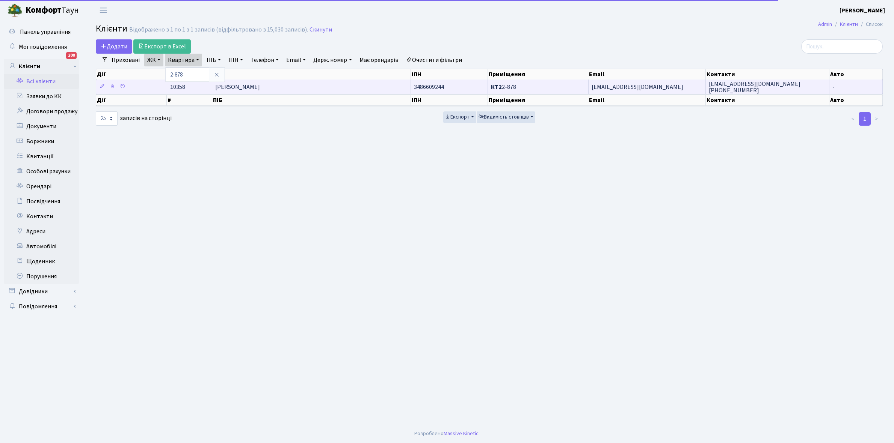
click at [256, 93] on td "[PERSON_NAME]" at bounding box center [311, 87] width 199 height 15
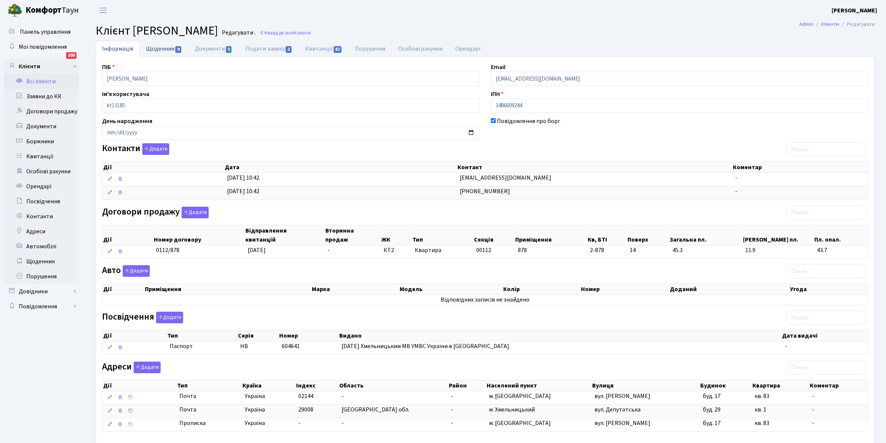
click at [154, 51] on link "Щоденник 9" at bounding box center [164, 48] width 49 height 15
select select "25"
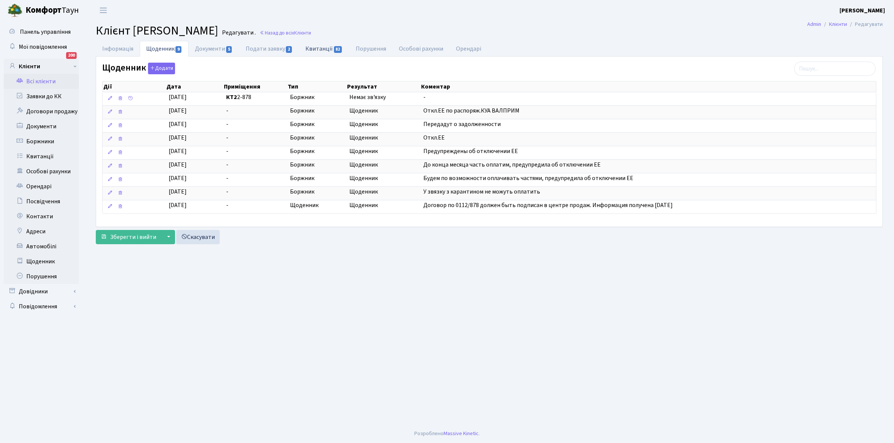
click at [326, 49] on link "Квитанції 82" at bounding box center [324, 48] width 50 height 15
select select "25"
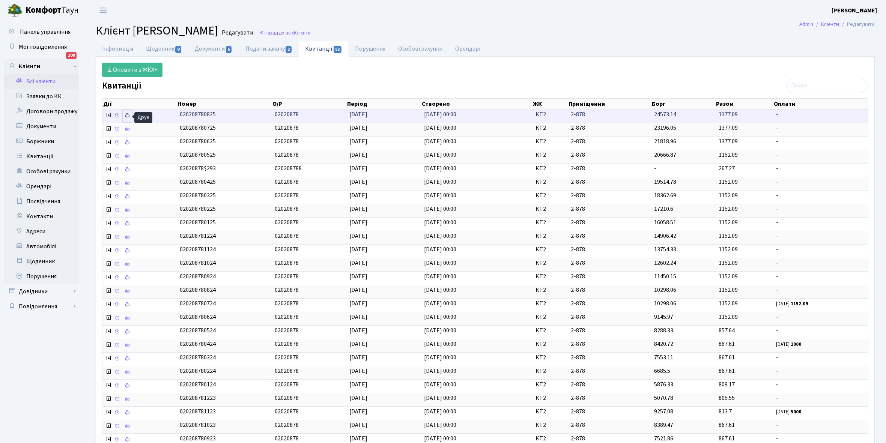
click at [128, 116] on icon at bounding box center [127, 115] width 5 height 5
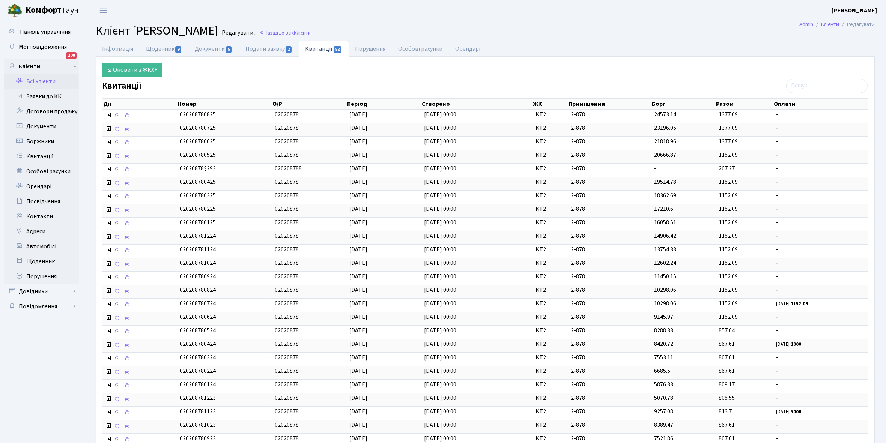
click at [44, 80] on link "Всі клієнти" at bounding box center [41, 81] width 75 height 15
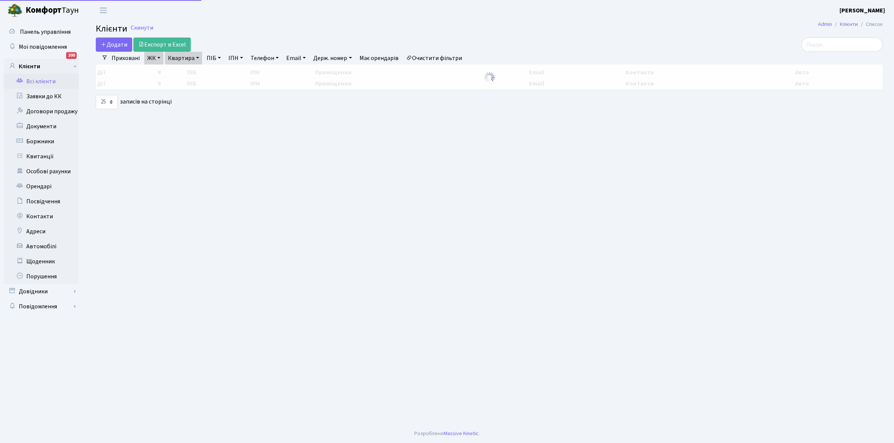
select select "25"
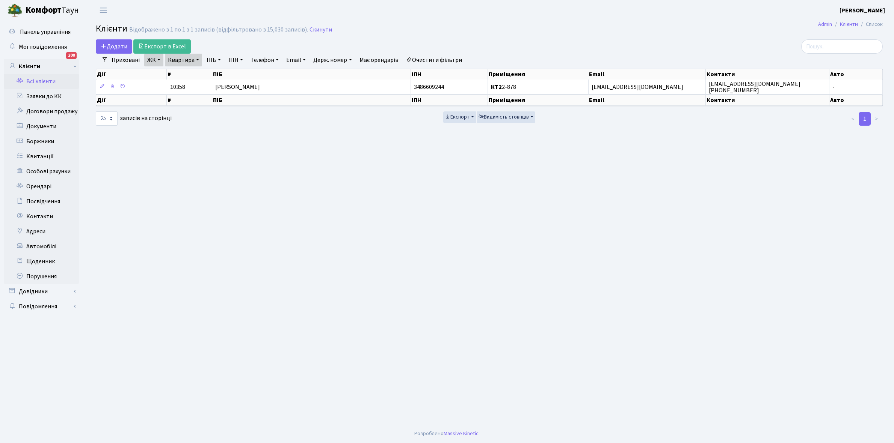
drag, startPoint x: 197, startPoint y: 59, endPoint x: 201, endPoint y: 63, distance: 5.6
click at [197, 59] on link "Квартира" at bounding box center [183, 60] width 37 height 13
click at [196, 77] on input "2-878" at bounding box center [187, 75] width 44 height 14
type input "2-445"
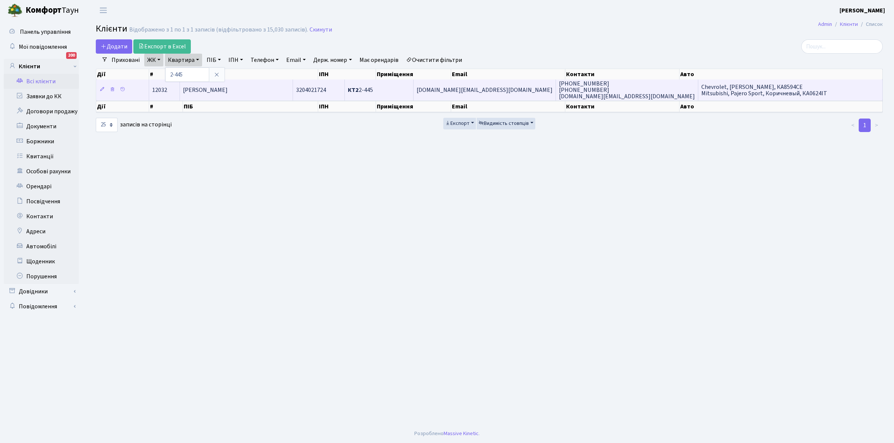
click at [211, 96] on td "[PERSON_NAME]" at bounding box center [236, 90] width 113 height 21
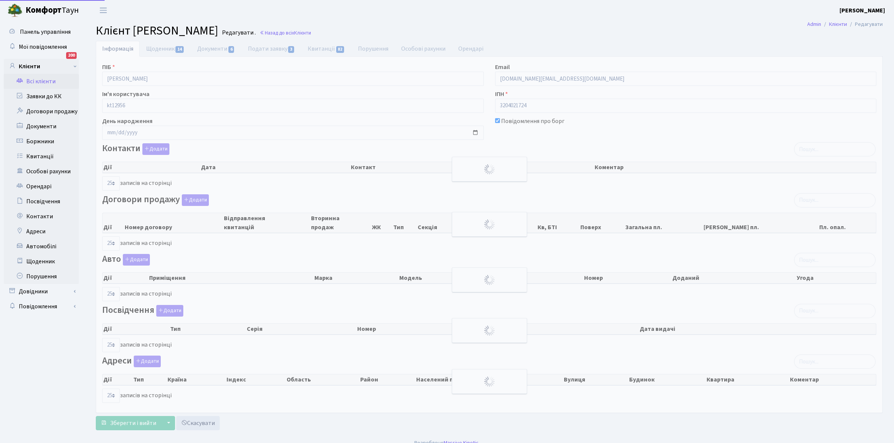
select select "25"
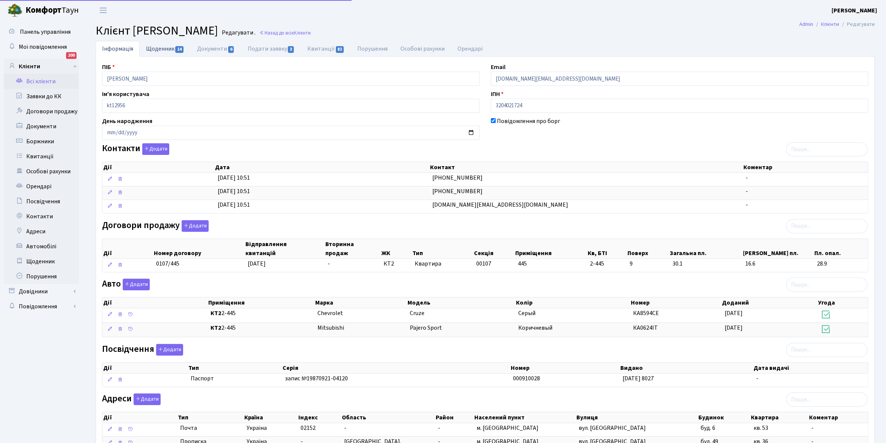
click at [156, 47] on link "Щоденник 14" at bounding box center [165, 48] width 51 height 15
select select "25"
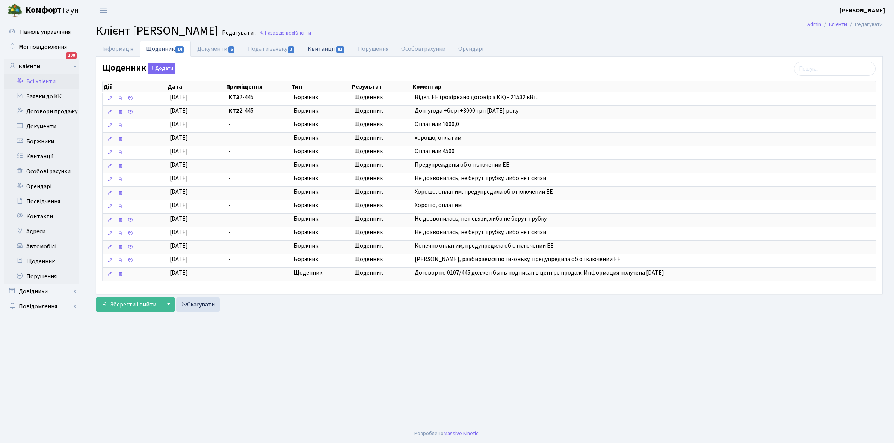
click at [322, 49] on link "Квитанції 82" at bounding box center [326, 48] width 50 height 15
select select "25"
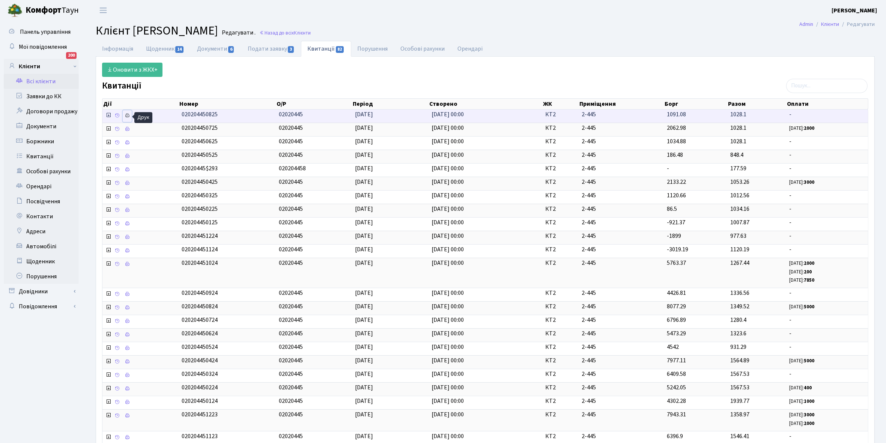
click at [128, 118] on icon at bounding box center [127, 115] width 5 height 5
click at [40, 79] on link "Всі клієнти" at bounding box center [41, 81] width 75 height 15
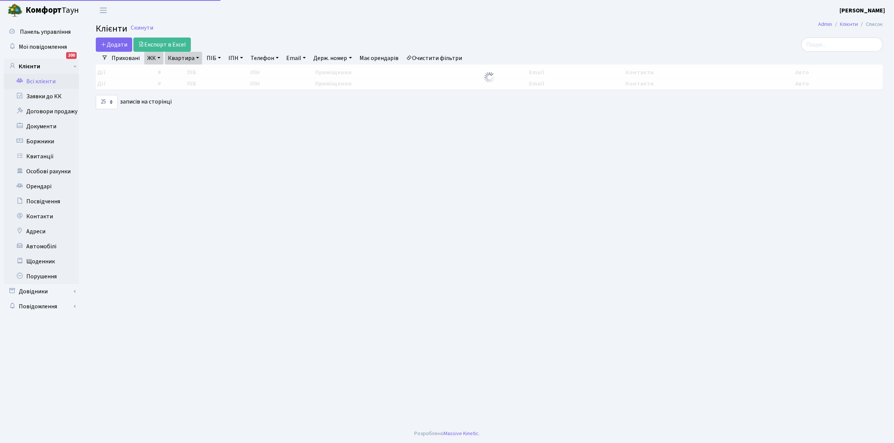
select select "25"
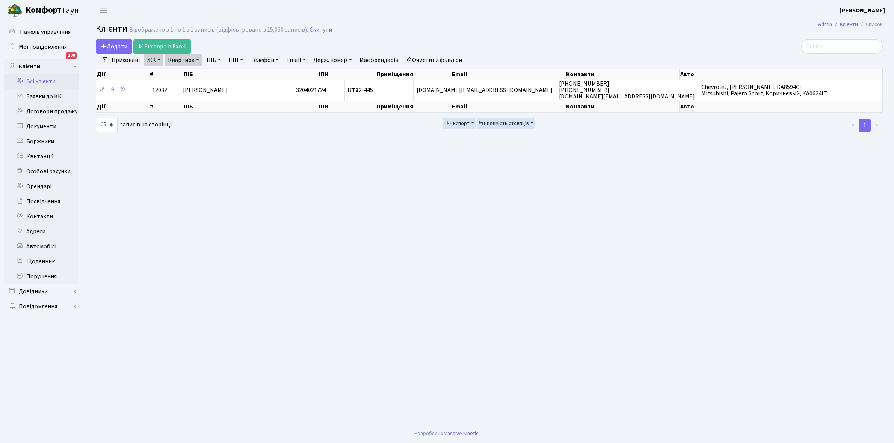
click at [197, 61] on link "Квартира" at bounding box center [183, 60] width 37 height 13
click at [196, 75] on input "2-445" at bounding box center [187, 75] width 44 height 14
type input "2-457"
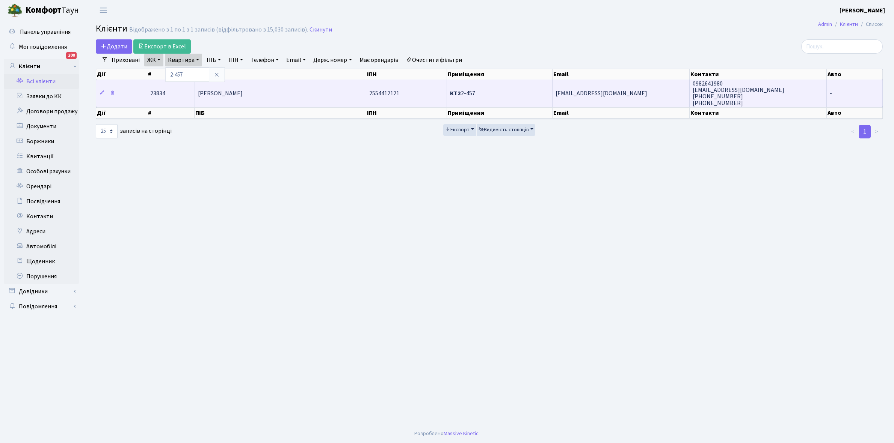
click at [258, 102] on td "[PERSON_NAME]" at bounding box center [281, 93] width 172 height 27
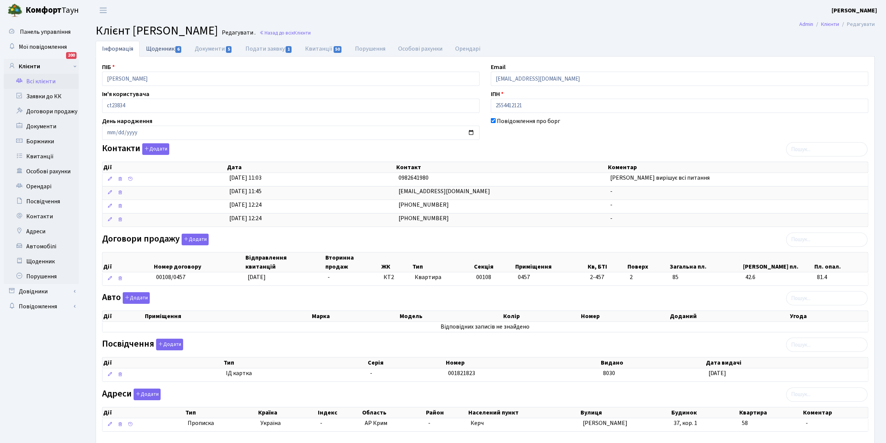
click at [152, 50] on link "Щоденник 6" at bounding box center [164, 48] width 49 height 15
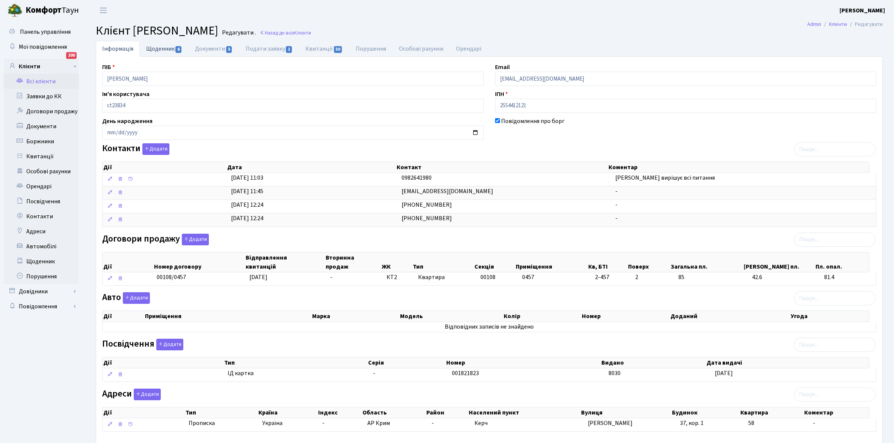
select select "25"
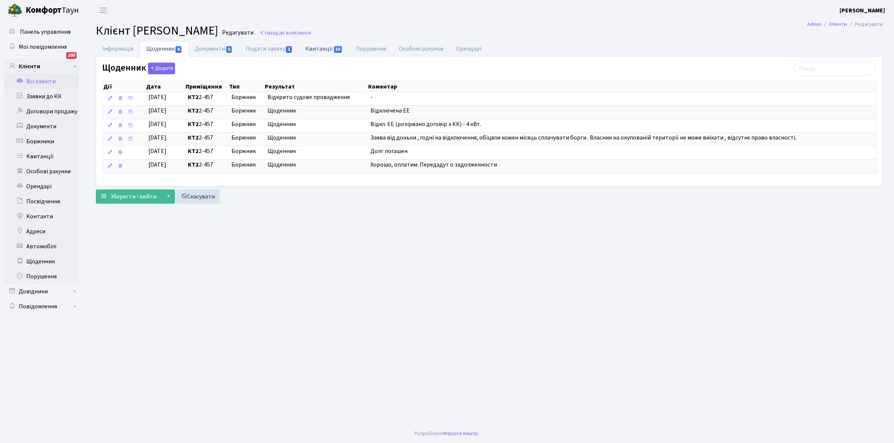
click at [322, 49] on link "Квитанції 50" at bounding box center [324, 48] width 50 height 15
select select "25"
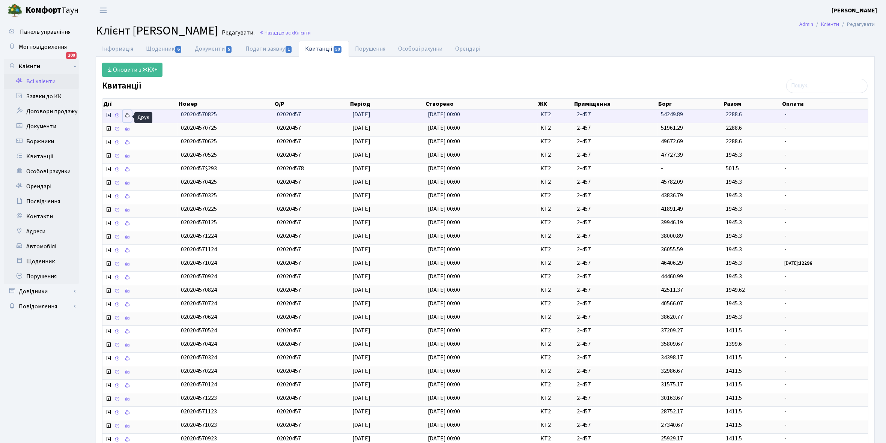
click at [128, 117] on icon at bounding box center [127, 115] width 5 height 5
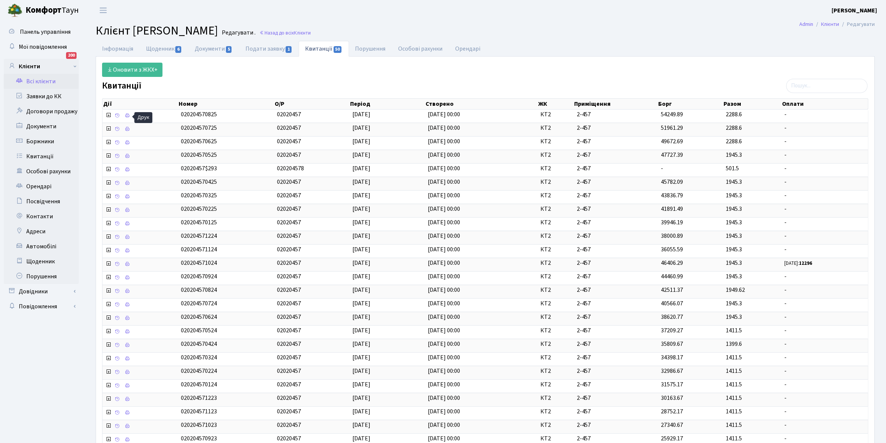
click at [34, 81] on link "Всі клієнти" at bounding box center [41, 81] width 75 height 15
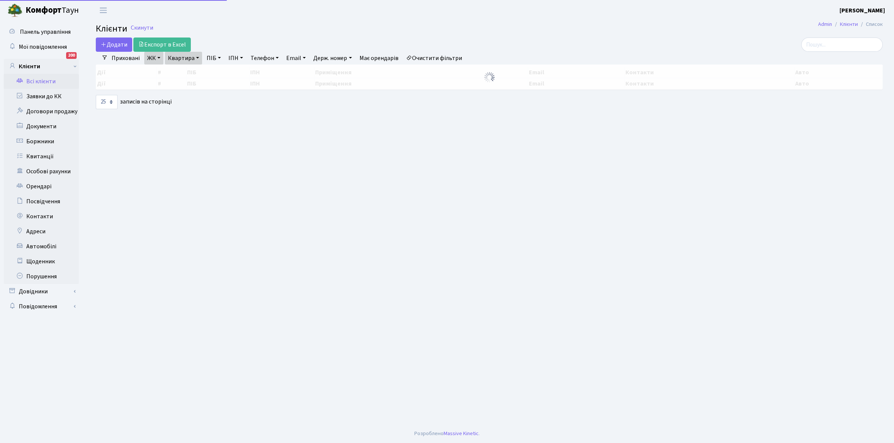
select select "25"
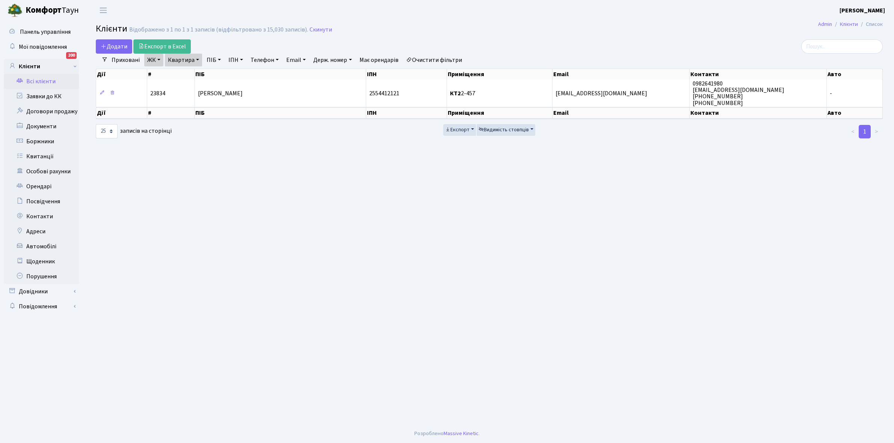
click at [198, 59] on link "Квартира" at bounding box center [183, 60] width 37 height 13
click at [195, 74] on input "2-457" at bounding box center [187, 75] width 44 height 14
type input "2-670"
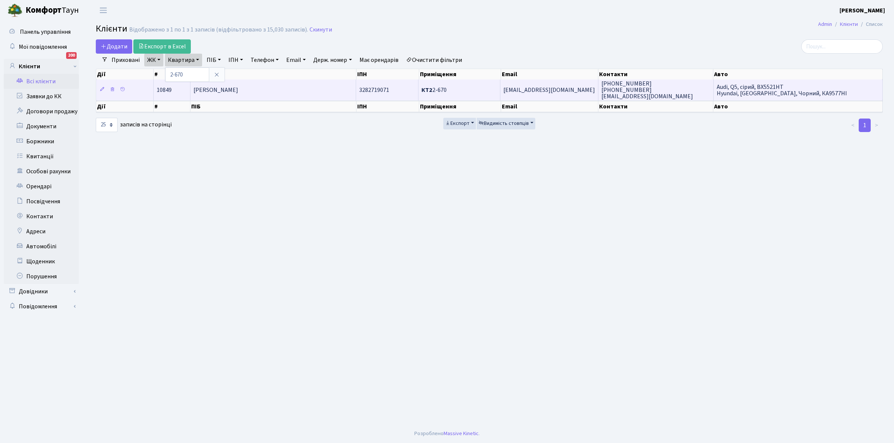
click at [238, 90] on span "[PERSON_NAME]" at bounding box center [215, 90] width 45 height 8
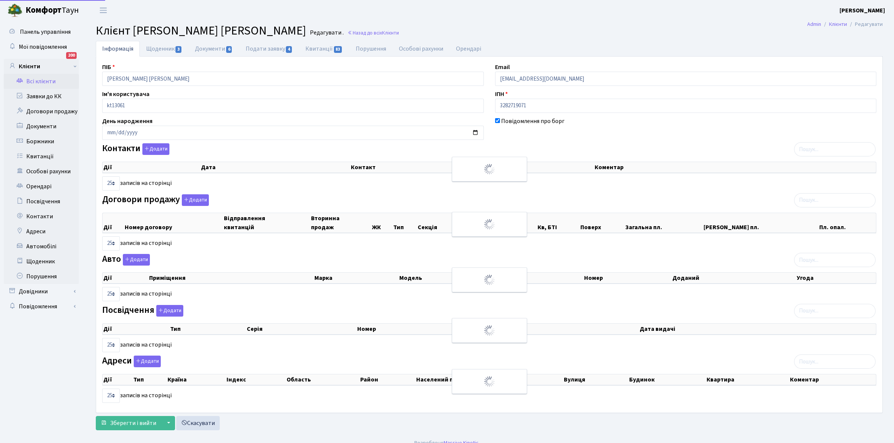
select select "25"
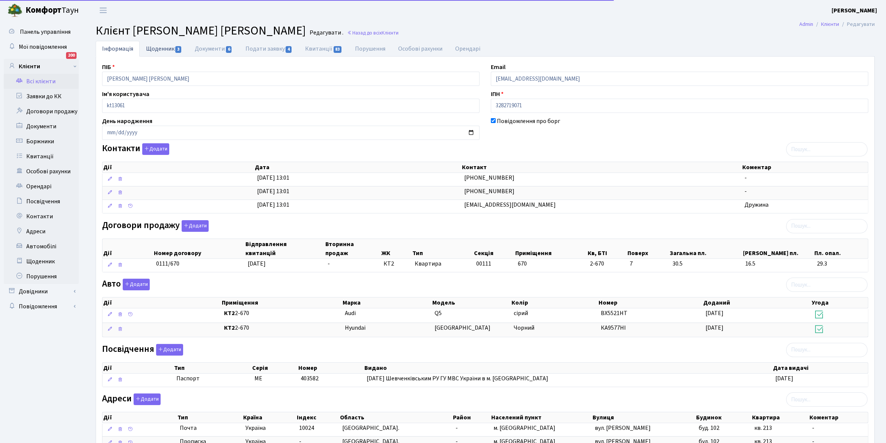
click at [158, 50] on link "Щоденник 3" at bounding box center [164, 48] width 49 height 15
select select "25"
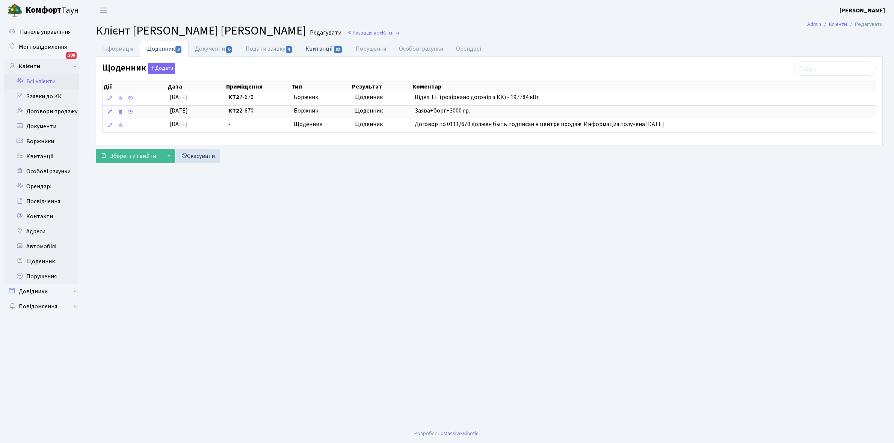
click at [317, 49] on link "Квитанції 83" at bounding box center [324, 48] width 50 height 15
select select "25"
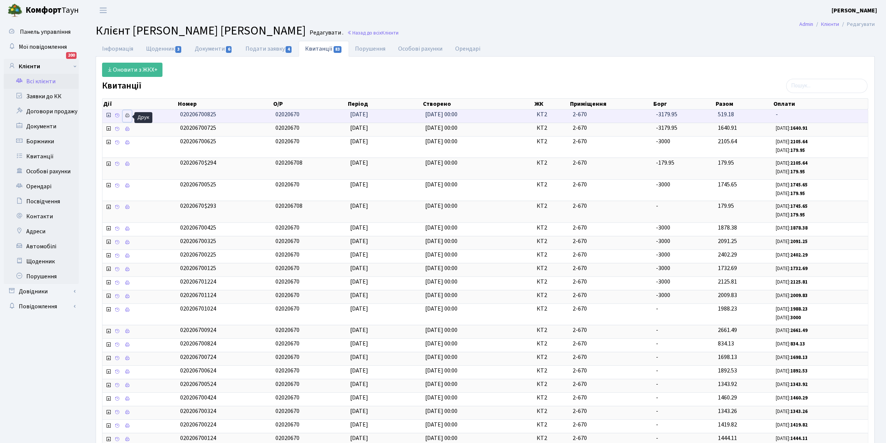
click at [129, 115] on icon at bounding box center [127, 115] width 5 height 5
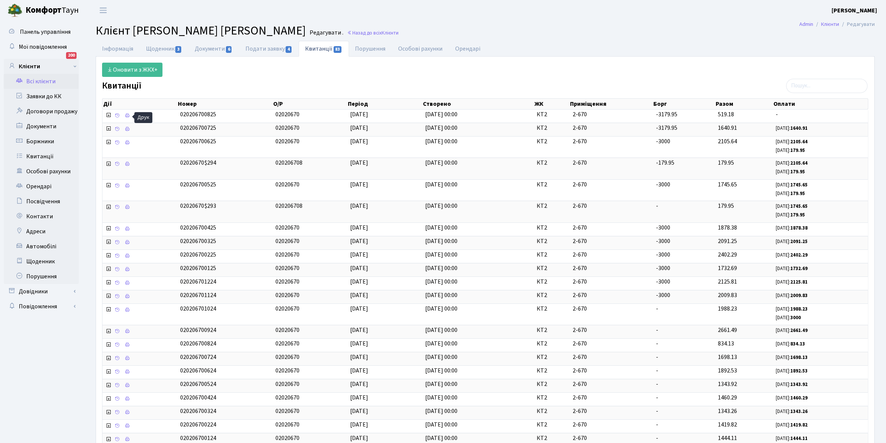
click at [44, 79] on link "Всі клієнти" at bounding box center [41, 81] width 75 height 15
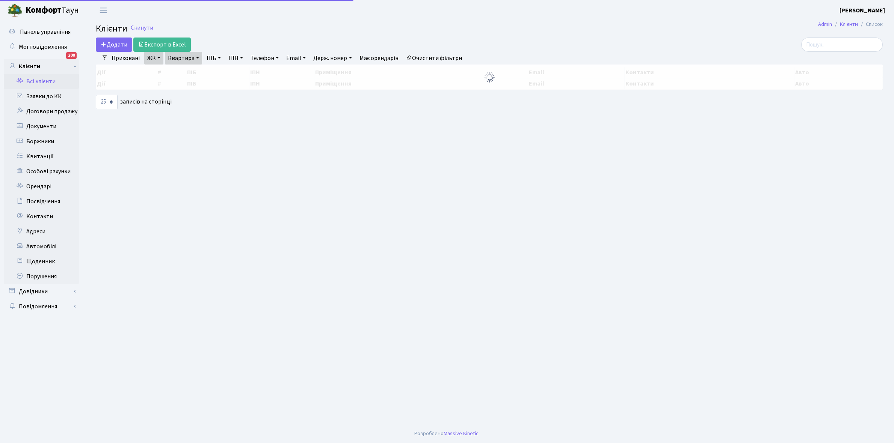
select select "25"
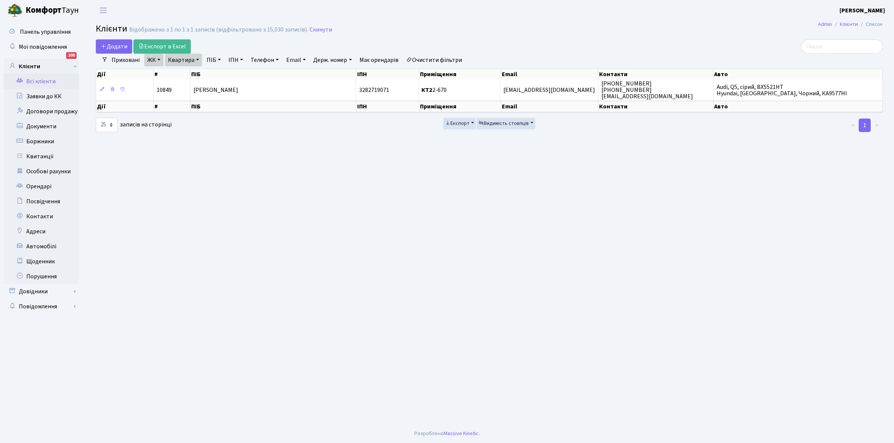
click at [197, 58] on link "Квартира" at bounding box center [183, 60] width 37 height 13
click at [193, 70] on input "2-670" at bounding box center [187, 75] width 44 height 14
type input "2-829"
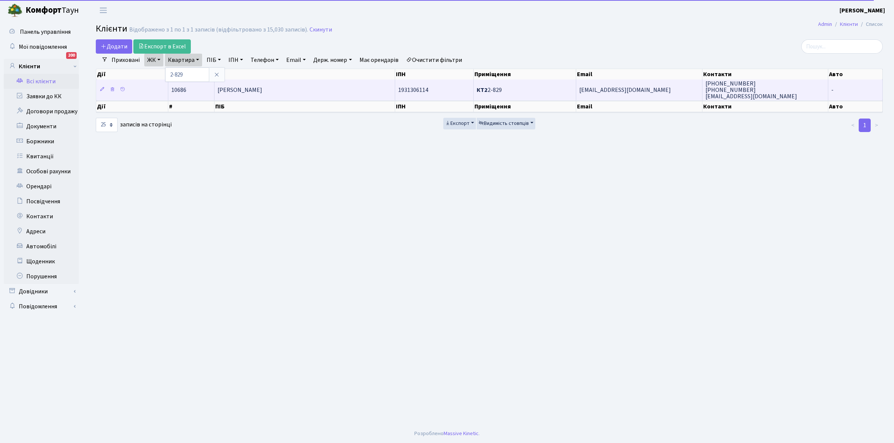
click at [259, 90] on span "[PERSON_NAME]" at bounding box center [239, 90] width 45 height 8
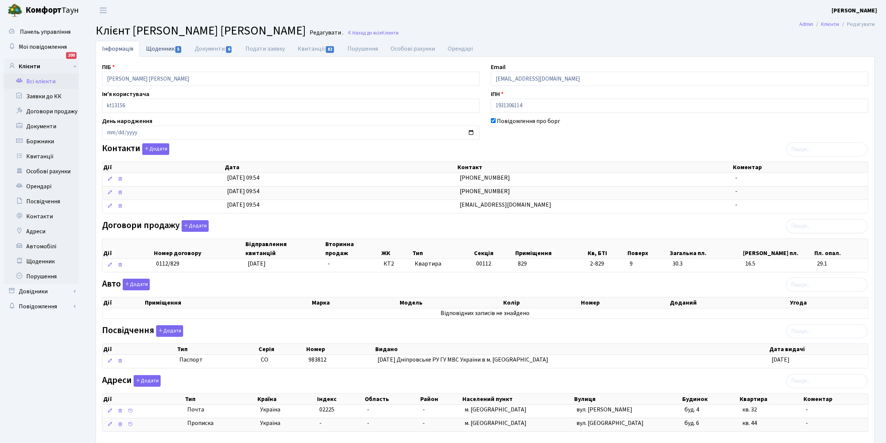
click at [159, 46] on link "Щоденник 5" at bounding box center [164, 48] width 49 height 15
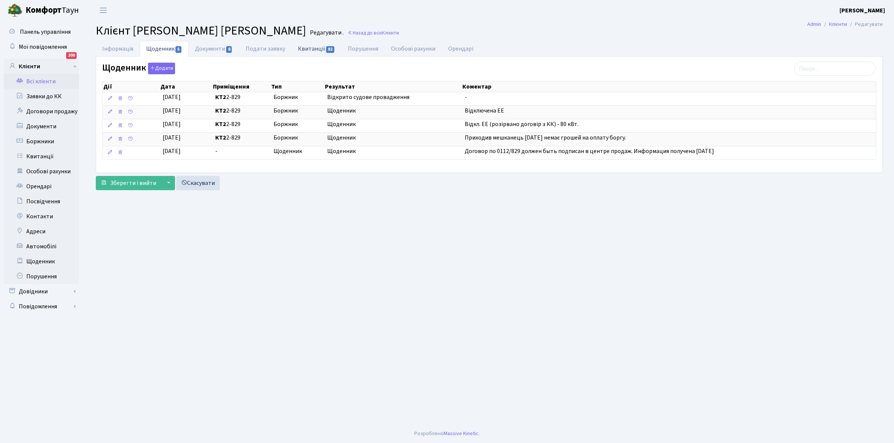
click at [308, 47] on link "Квитанції 82" at bounding box center [316, 48] width 50 height 15
select select "25"
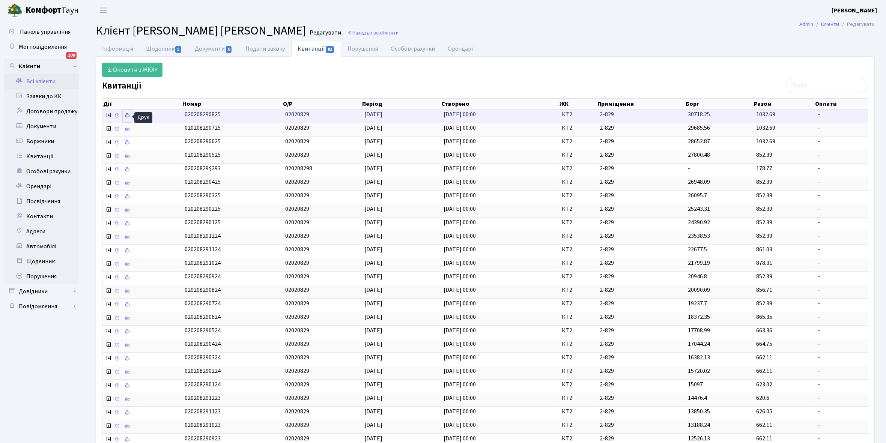
click at [126, 116] on icon at bounding box center [127, 115] width 5 height 5
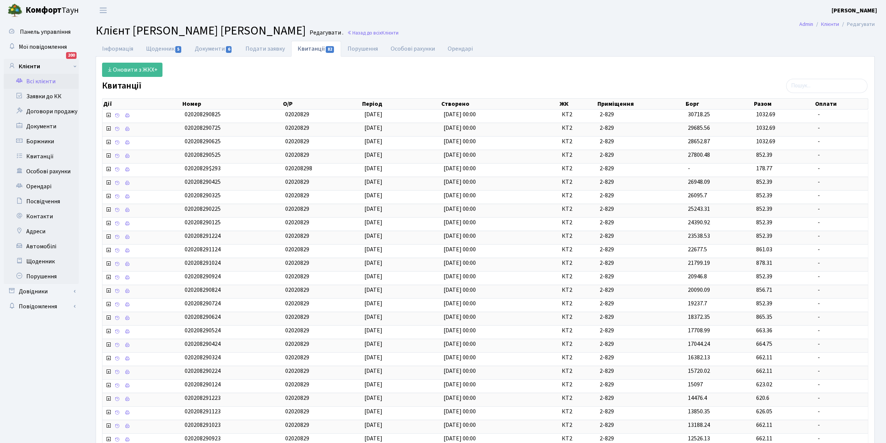
click at [47, 76] on link "Всі клієнти" at bounding box center [41, 81] width 75 height 15
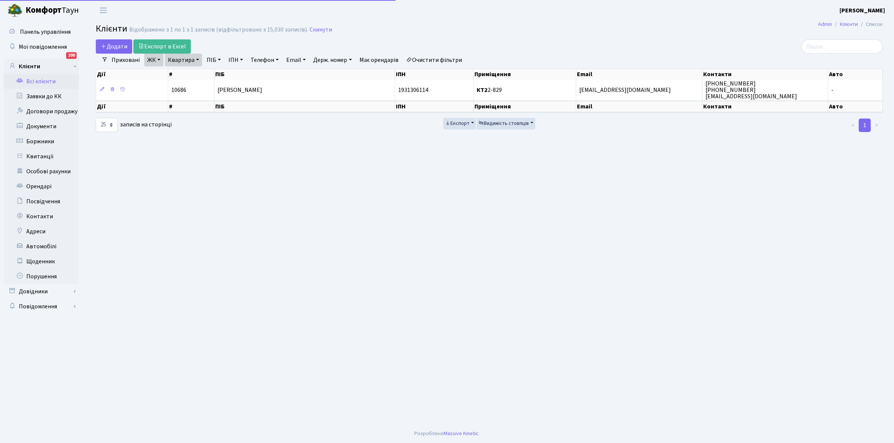
select select "25"
drag, startPoint x: 200, startPoint y: 59, endPoint x: 194, endPoint y: 66, distance: 8.9
click at [199, 59] on link "Квартира" at bounding box center [183, 60] width 37 height 13
click at [191, 74] on input "2-829" at bounding box center [187, 75] width 44 height 14
type input "2-527"
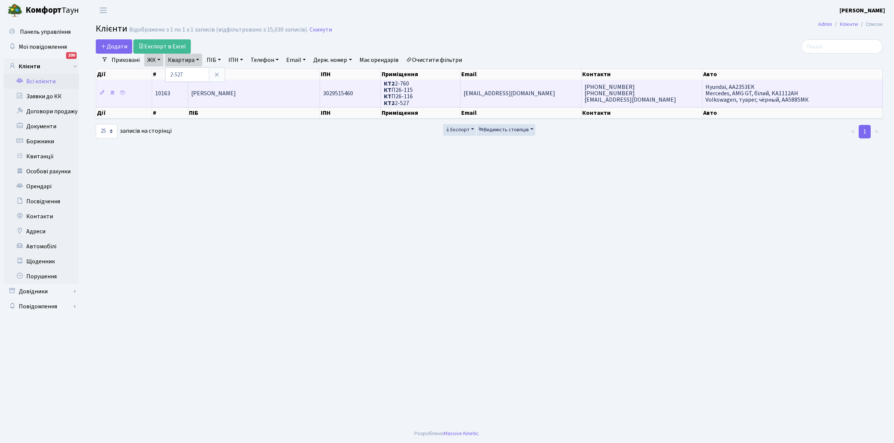
click at [219, 95] on span "[PERSON_NAME] [PERSON_NAME]" at bounding box center [213, 93] width 45 height 8
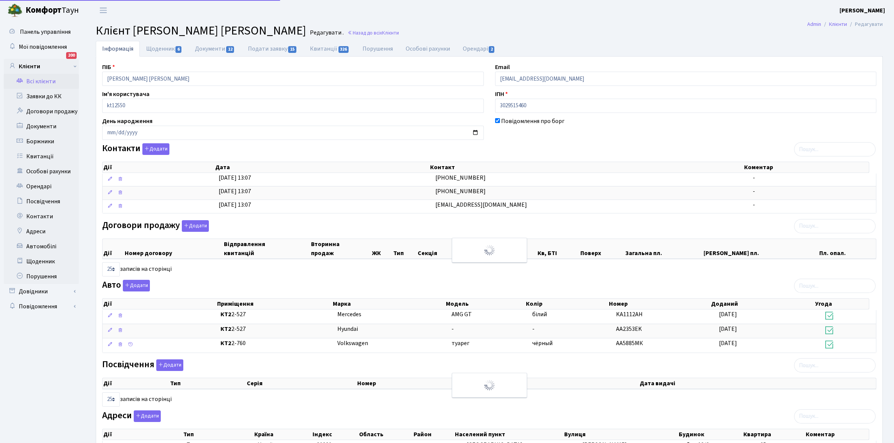
select select "25"
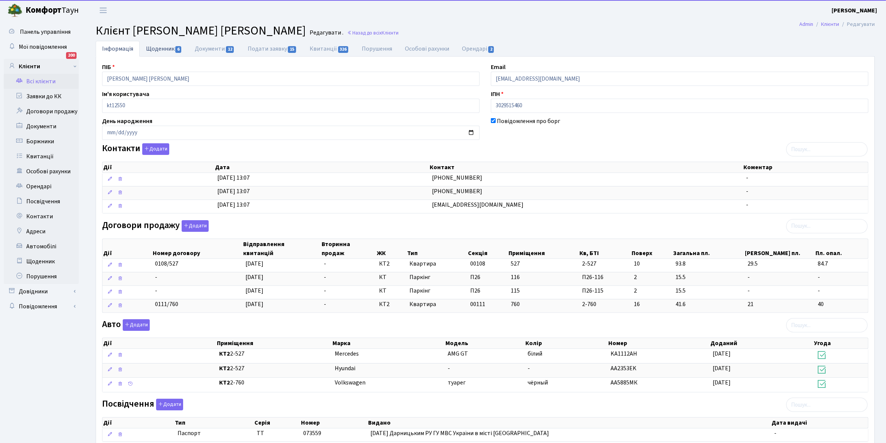
click at [161, 49] on link "Щоденник 6" at bounding box center [164, 48] width 49 height 15
select select "25"
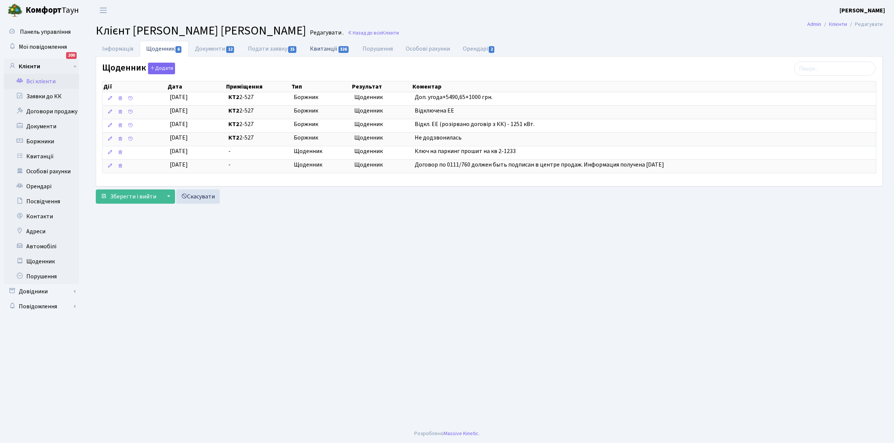
click at [324, 51] on link "Квитанції 326" at bounding box center [329, 48] width 52 height 15
select select "25"
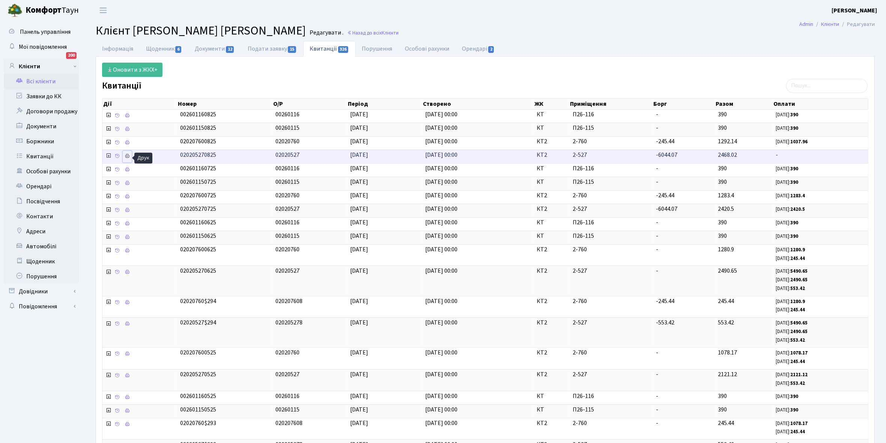
click at [128, 158] on icon at bounding box center [127, 156] width 5 height 5
click at [160, 46] on link "Щоденник 6" at bounding box center [164, 48] width 49 height 15
